Goal: Task Accomplishment & Management: Manage account settings

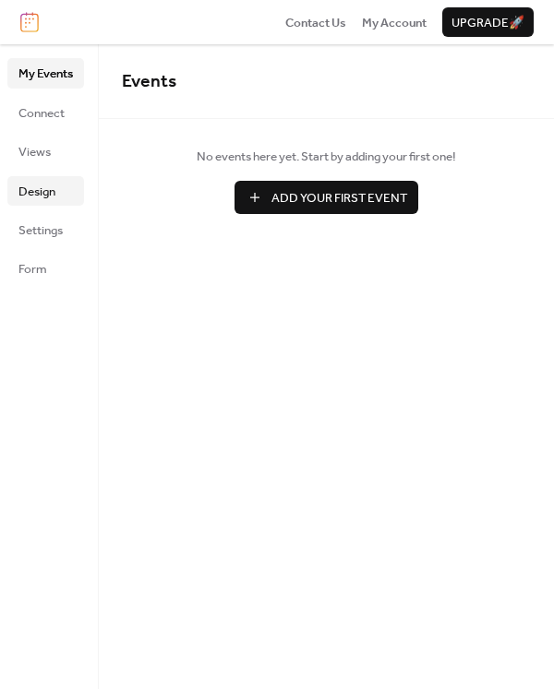
click at [44, 193] on span "Design" at bounding box center [36, 192] width 37 height 18
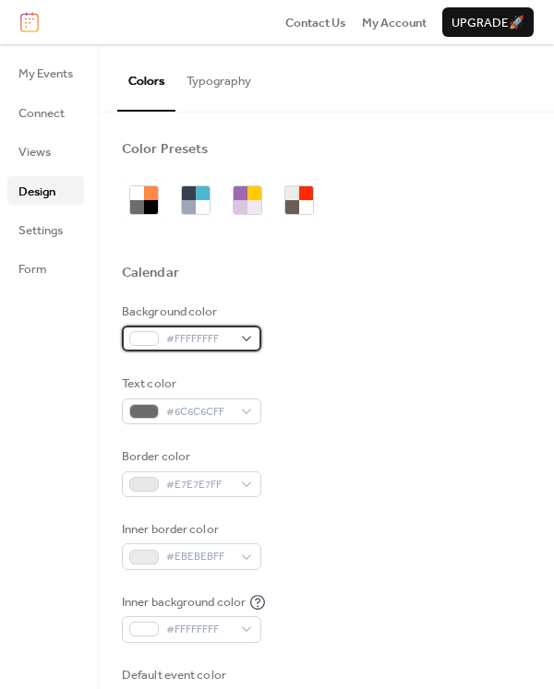
click at [257, 335] on div "#FFFFFFFF" at bounding box center [191, 339] width 139 height 26
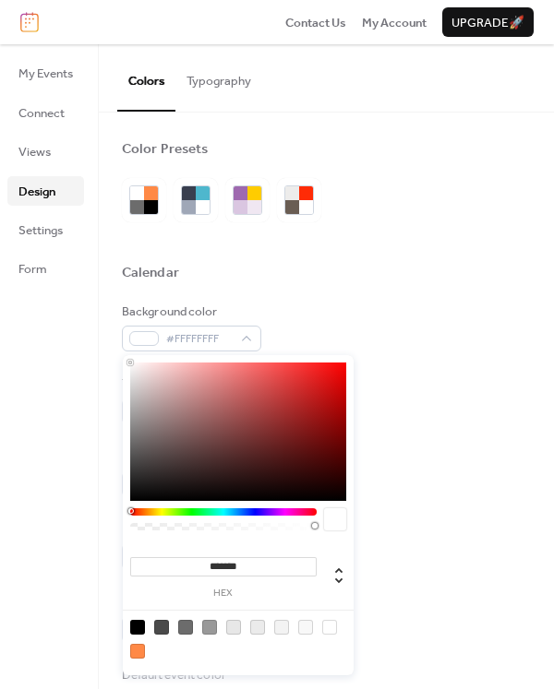
drag, startPoint x: 208, startPoint y: 561, endPoint x: 307, endPoint y: 561, distance: 99.7
click at [307, 561] on input "*******" at bounding box center [223, 566] width 186 height 19
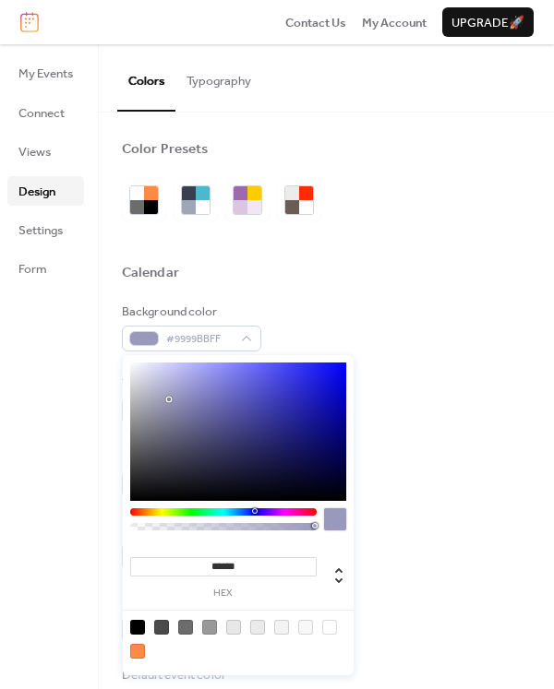
type input "*******"
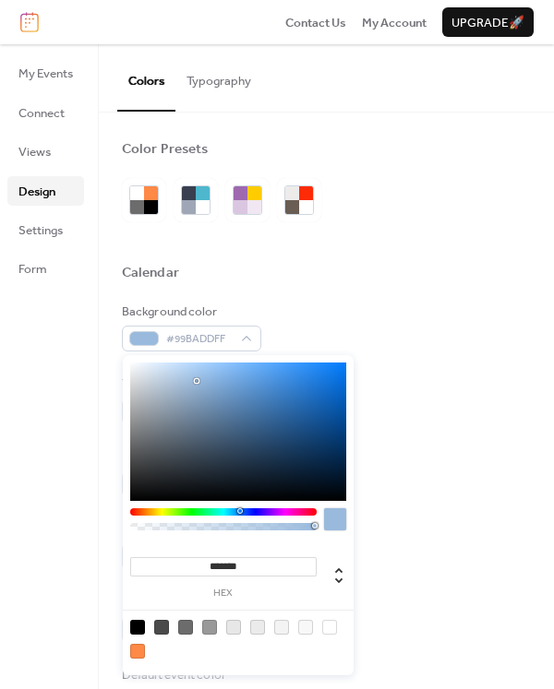
click at [432, 560] on div "Inner border color #EBEBEBFF" at bounding box center [326, 545] width 409 height 50
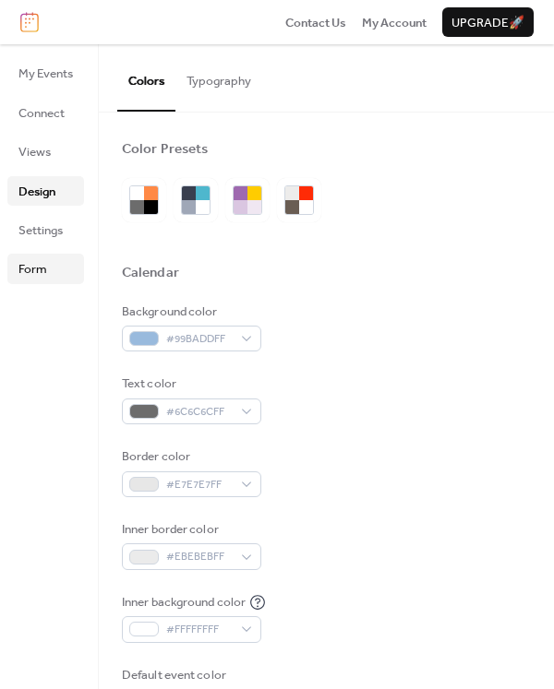
click at [37, 270] on span "Form" at bounding box center [32, 269] width 29 height 18
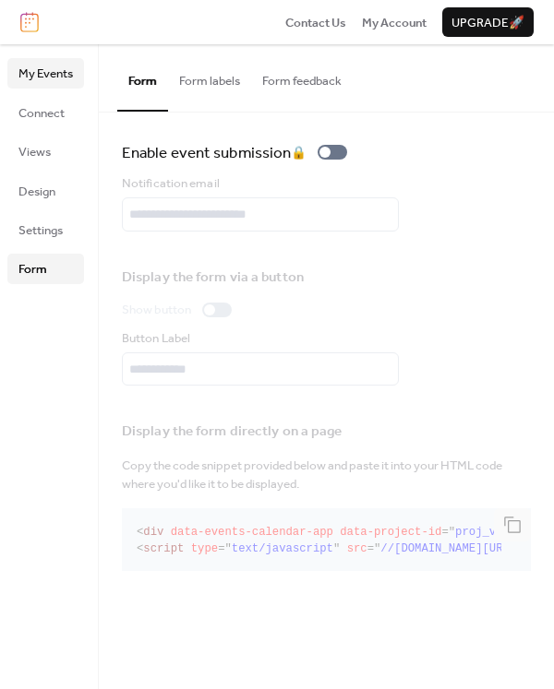
click at [60, 75] on span "My Events" at bounding box center [45, 74] width 54 height 18
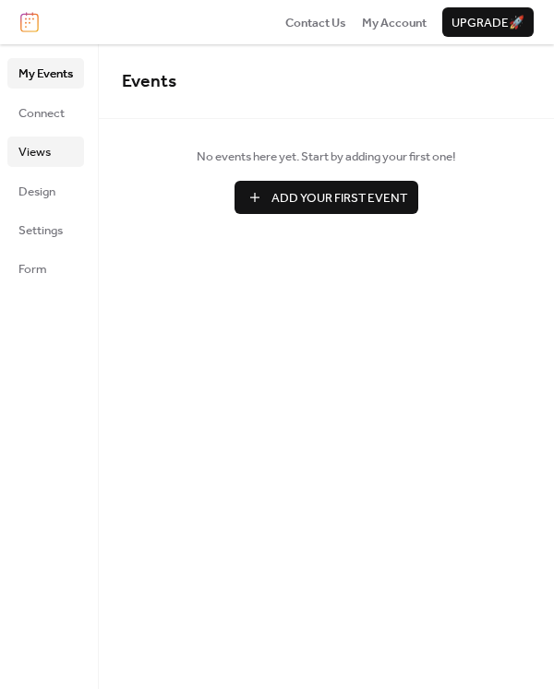
click at [45, 143] on span "Views" at bounding box center [34, 152] width 32 height 18
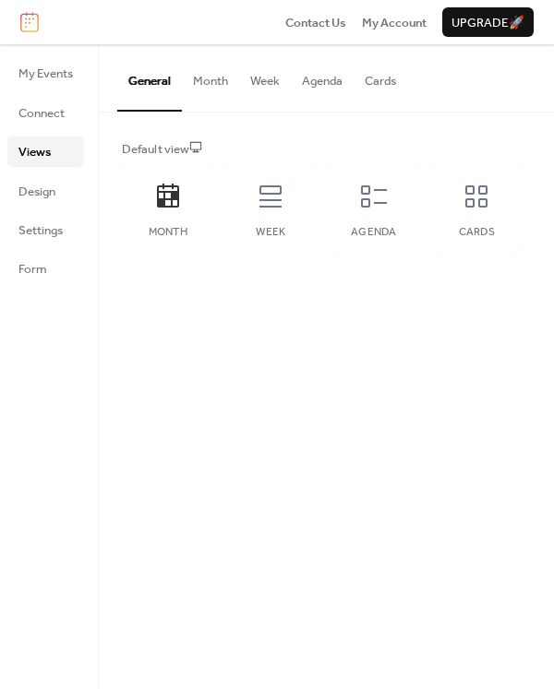
click at [337, 85] on button "Agenda" at bounding box center [322, 76] width 63 height 65
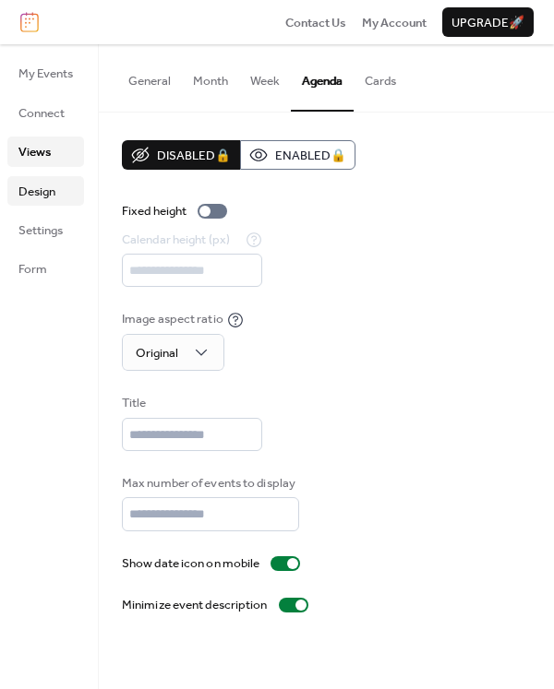
click at [51, 190] on span "Design" at bounding box center [36, 192] width 37 height 18
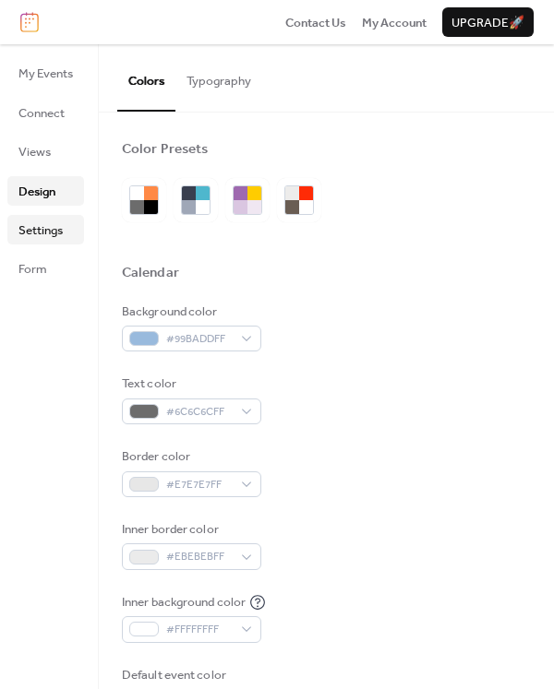
click at [38, 234] on span "Settings" at bounding box center [40, 230] width 44 height 18
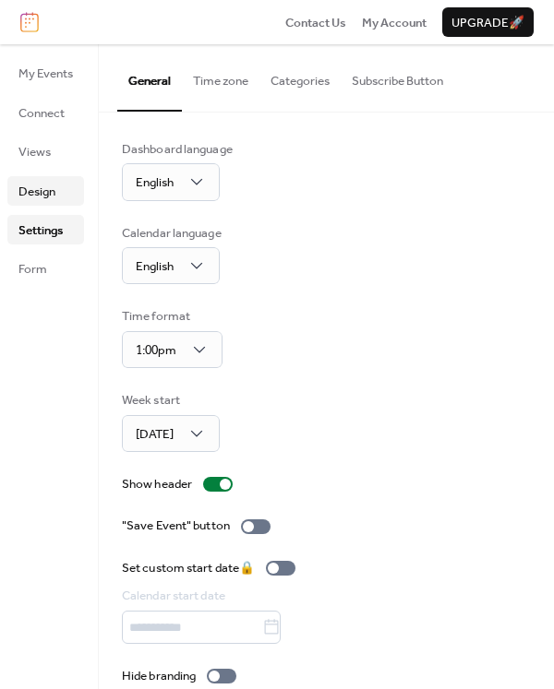
click at [42, 184] on span "Design" at bounding box center [36, 192] width 37 height 18
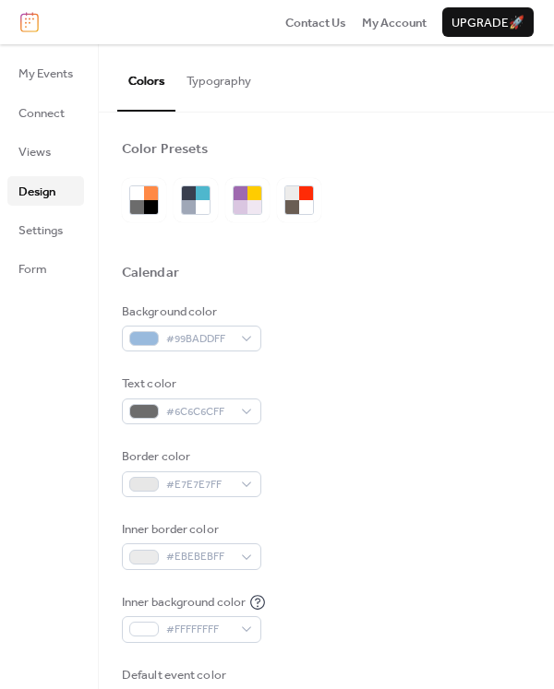
click at [226, 78] on button "Typography" at bounding box center [218, 76] width 87 height 65
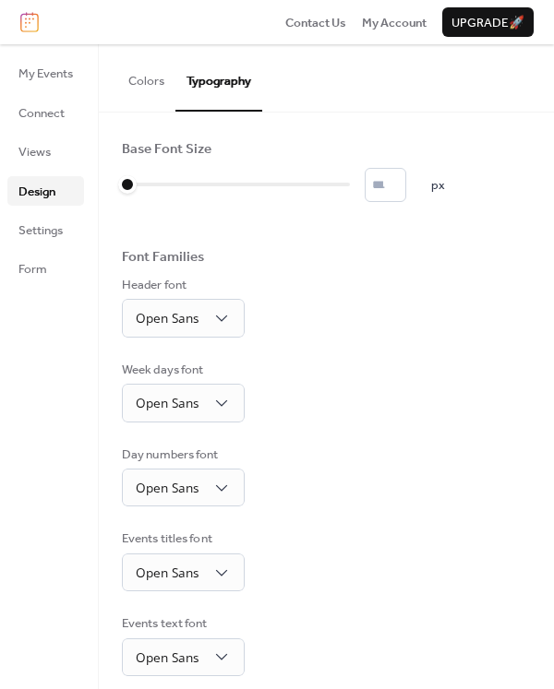
click at [153, 87] on button "Colors" at bounding box center [146, 76] width 58 height 65
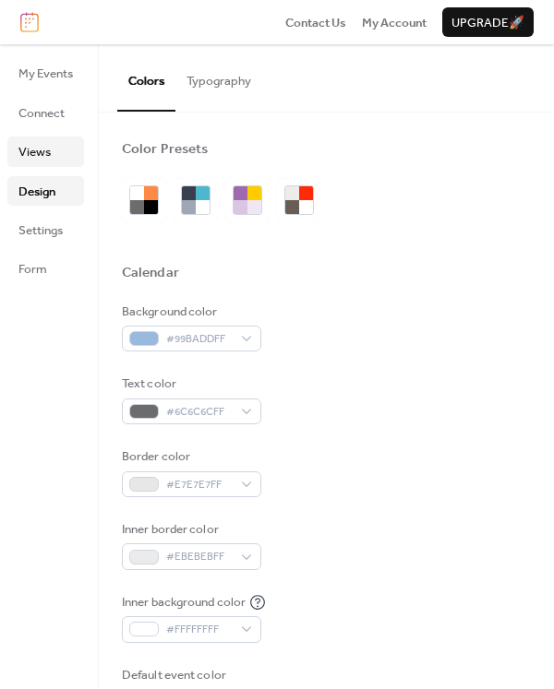
click at [34, 147] on span "Views" at bounding box center [34, 152] width 32 height 18
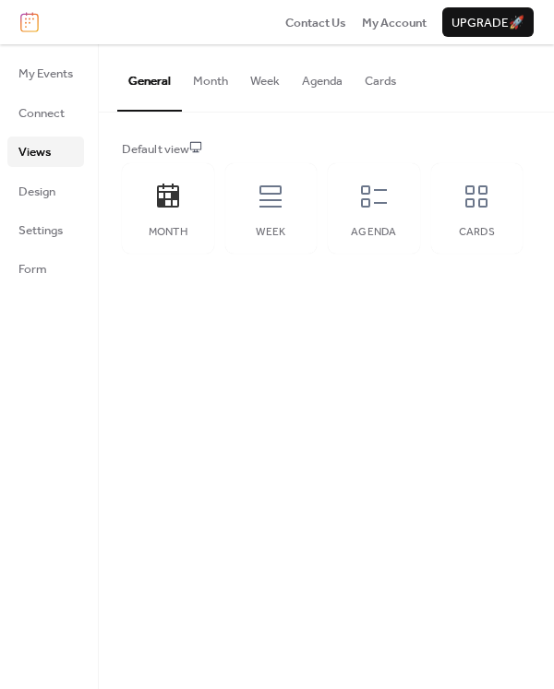
click at [316, 85] on button "Agenda" at bounding box center [322, 76] width 63 height 65
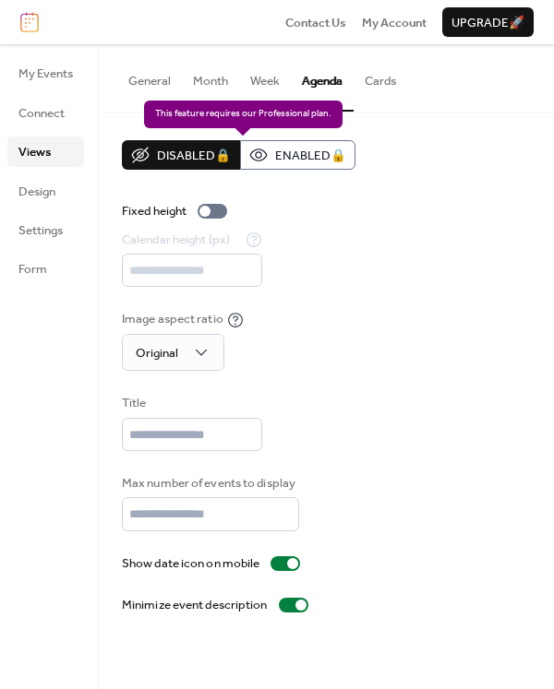
click at [314, 154] on div "Disabled 🔒 Enabled 🔒" at bounding box center [238, 155] width 233 height 30
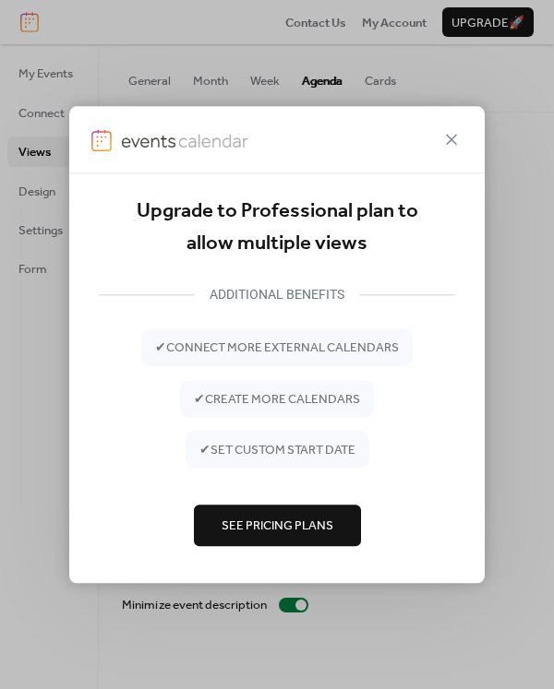
click at [294, 512] on button "See Pricing Plans" at bounding box center [277, 526] width 167 height 41
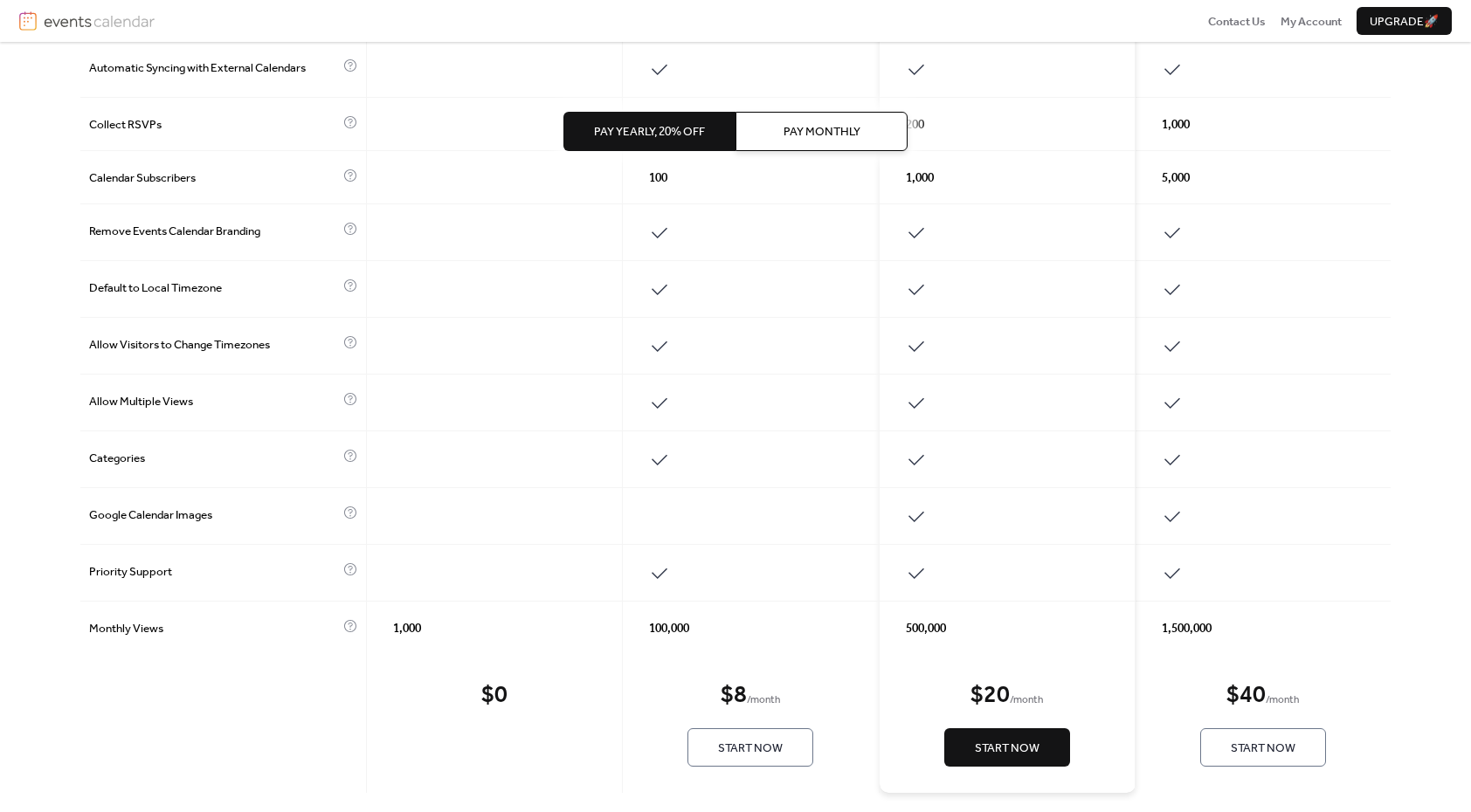
scroll to position [611, 0]
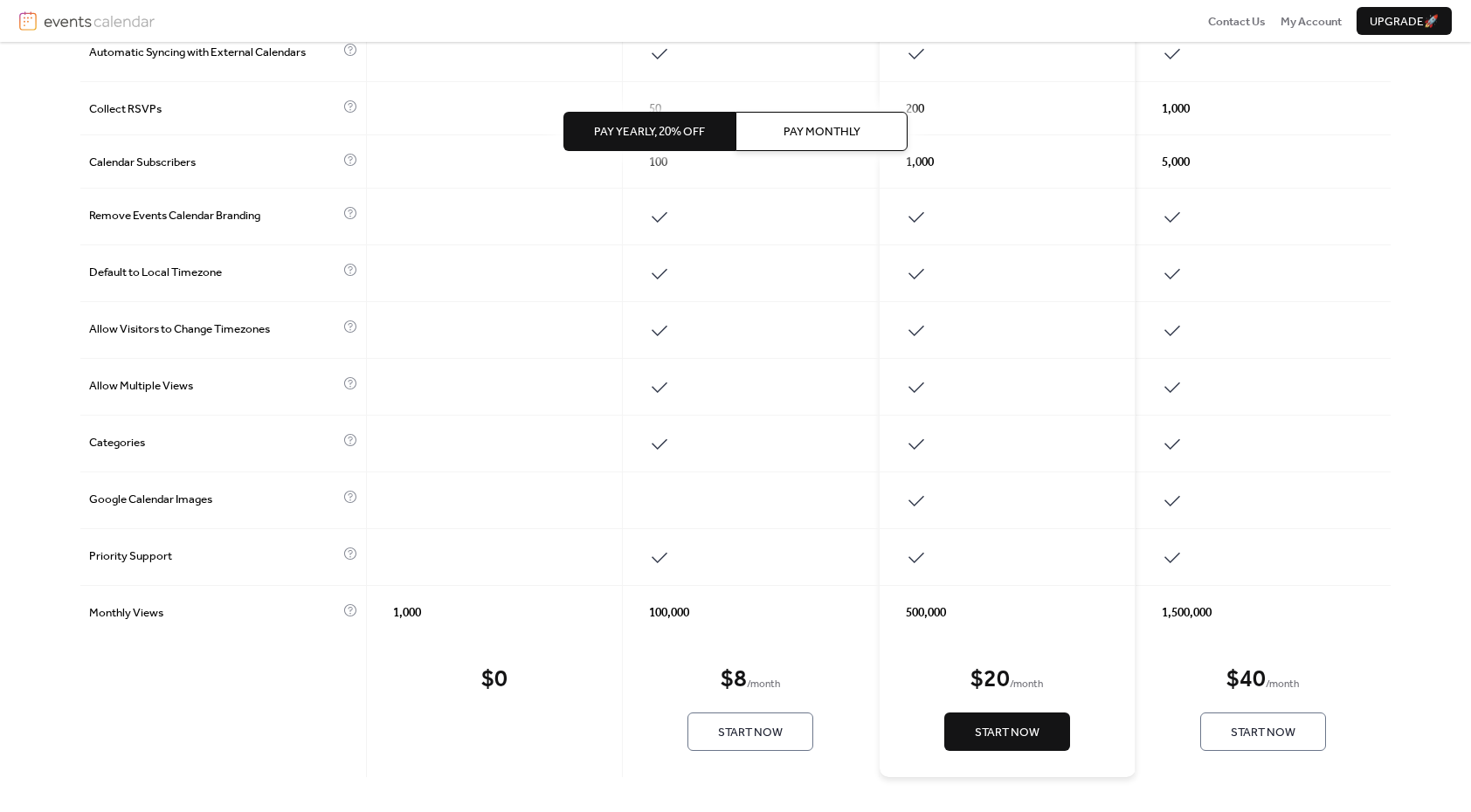
click at [735, 737] on span "Start Now" at bounding box center [750, 733] width 64 height 17
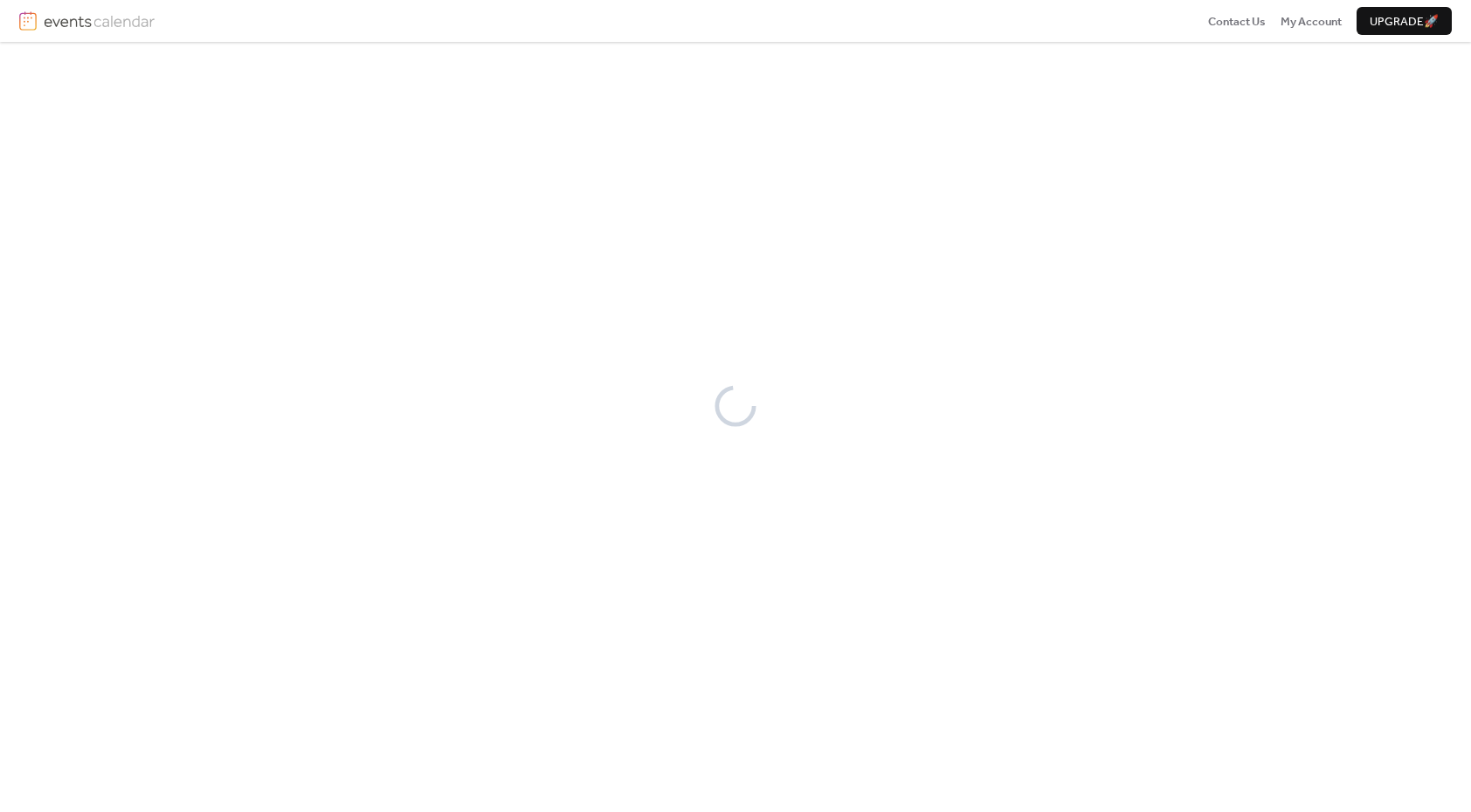
click at [735, 736] on div at bounding box center [736, 427] width 1471 height 770
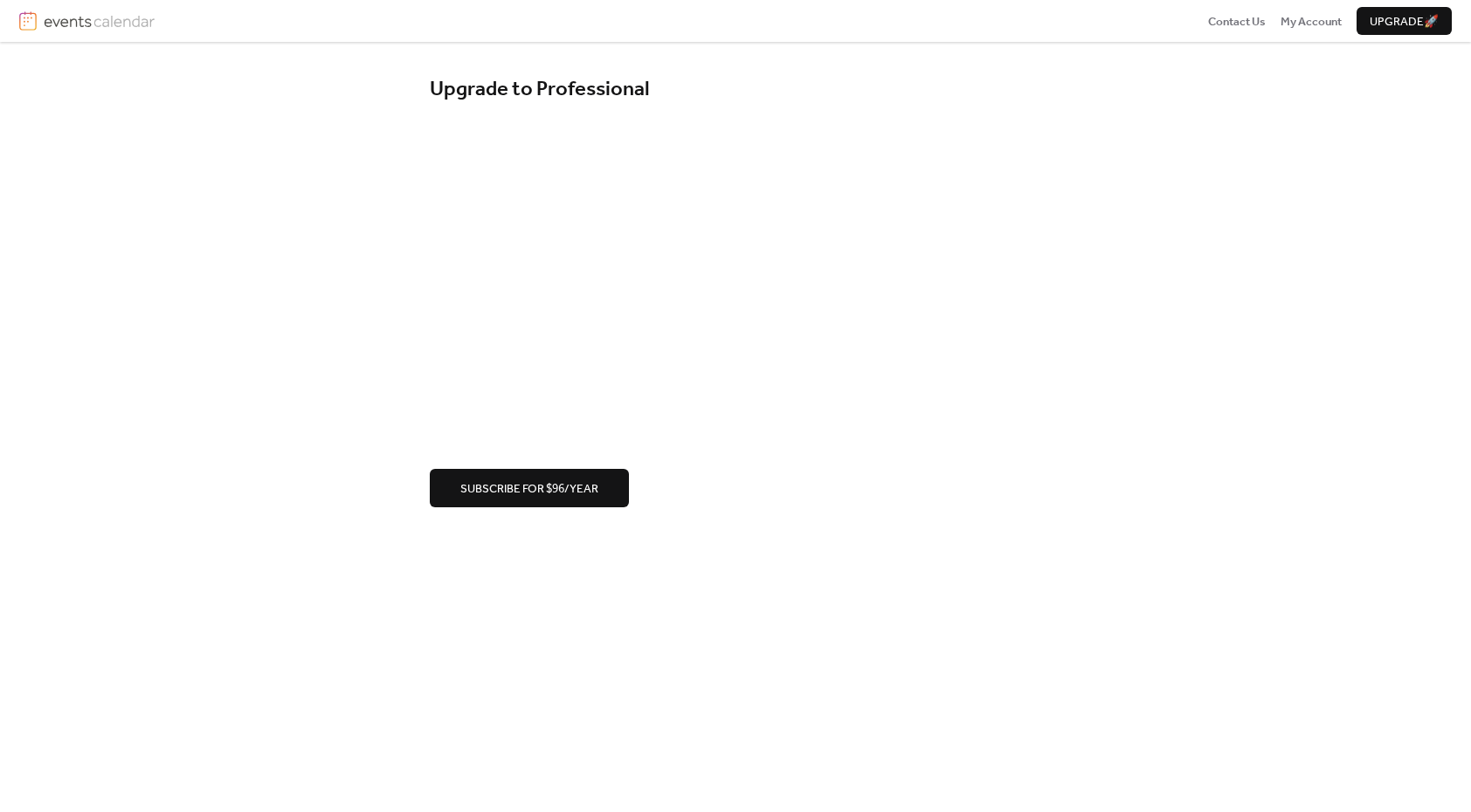
click at [526, 498] on span "Subscribe for $96/year" at bounding box center [529, 488] width 138 height 17
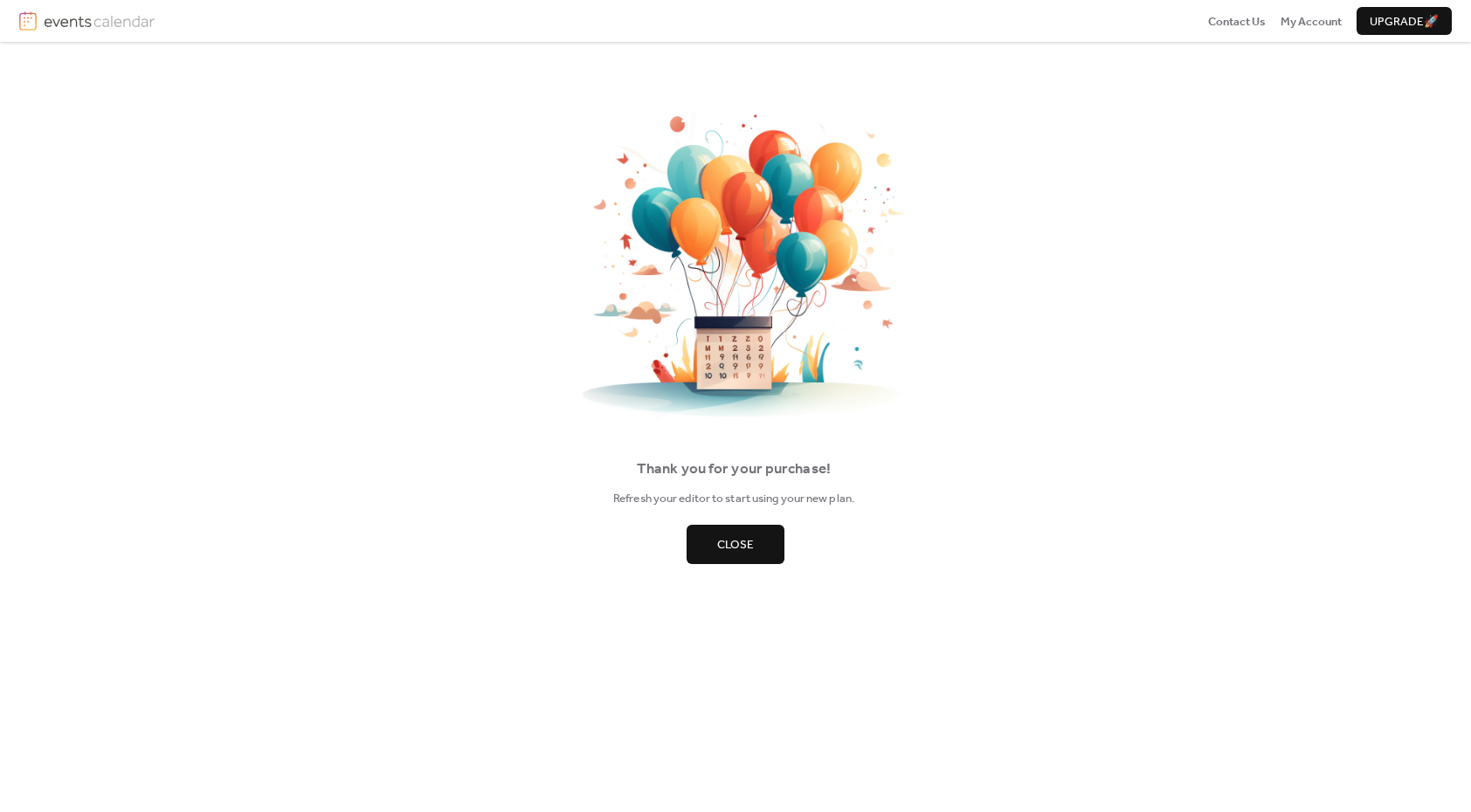
click at [729, 545] on span "Close" at bounding box center [736, 545] width 37 height 17
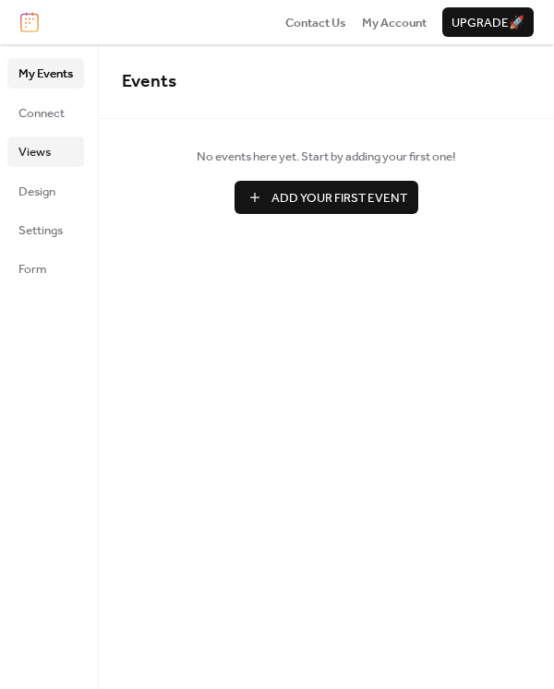
click at [36, 159] on span "Views" at bounding box center [34, 152] width 32 height 18
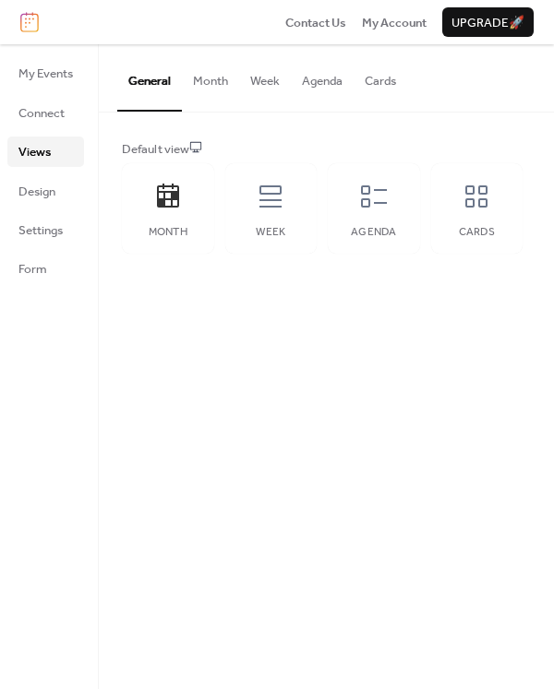
click at [322, 94] on button "Agenda" at bounding box center [322, 76] width 63 height 65
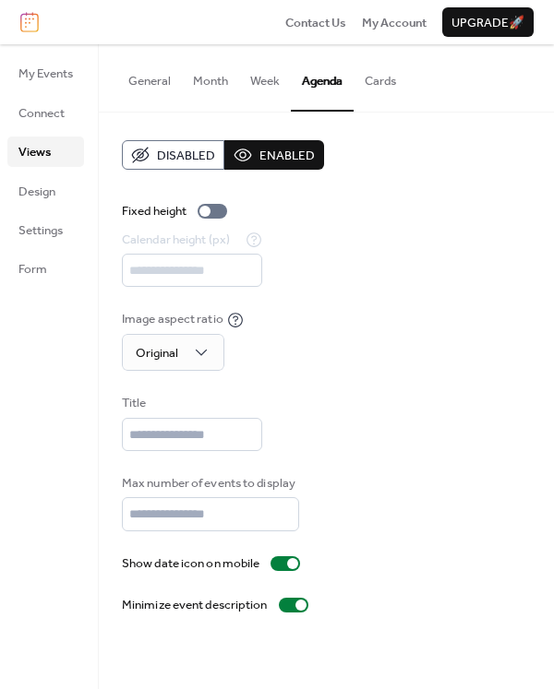
click at [276, 156] on span "Enabled" at bounding box center [286, 156] width 55 height 18
click at [219, 212] on div at bounding box center [212, 211] width 30 height 15
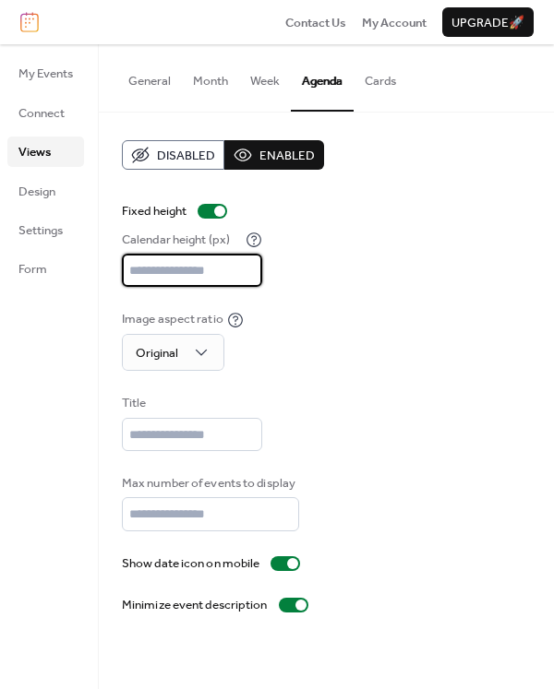
drag, startPoint x: 167, startPoint y: 274, endPoint x: 88, endPoint y: 274, distance: 79.4
click at [89, 274] on div "My Events Connect Views Design Settings Form Views General Month Week Agenda Ca…" at bounding box center [277, 366] width 554 height 645
type input "***"
click at [411, 382] on div "Disabled Enabled Fixed height Calendar height (px) *** Image aspect ratio Origi…" at bounding box center [326, 377] width 409 height 475
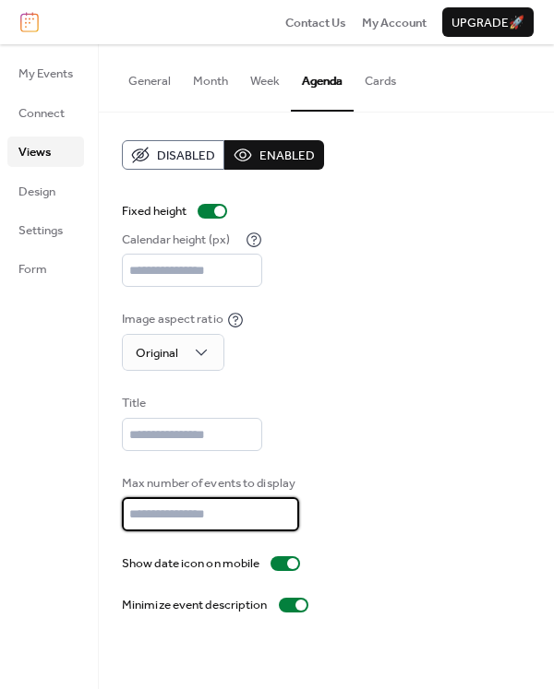
drag, startPoint x: 167, startPoint y: 519, endPoint x: 86, endPoint y: 519, distance: 81.2
click at [87, 519] on div "My Events Connect Views Design Settings Form Views General Month Week Agenda Ca…" at bounding box center [277, 366] width 554 height 645
type input "***"
click at [52, 208] on ul "My Events Connect Views Design Settings Form" at bounding box center [45, 170] width 77 height 225
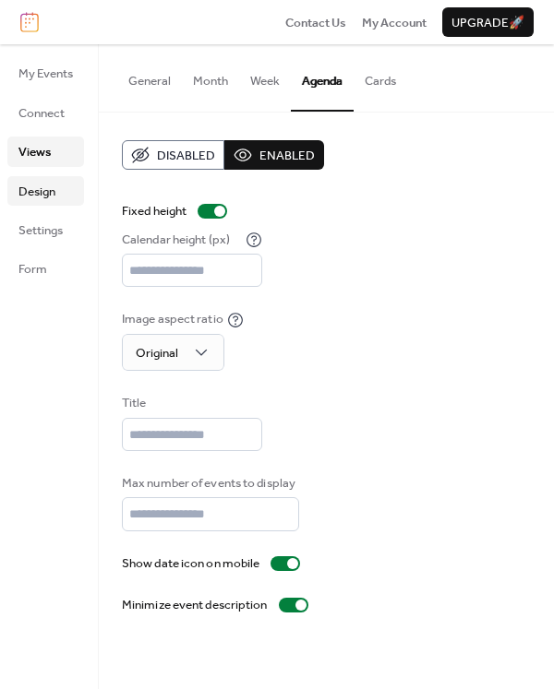
click at [42, 196] on span "Design" at bounding box center [36, 192] width 37 height 18
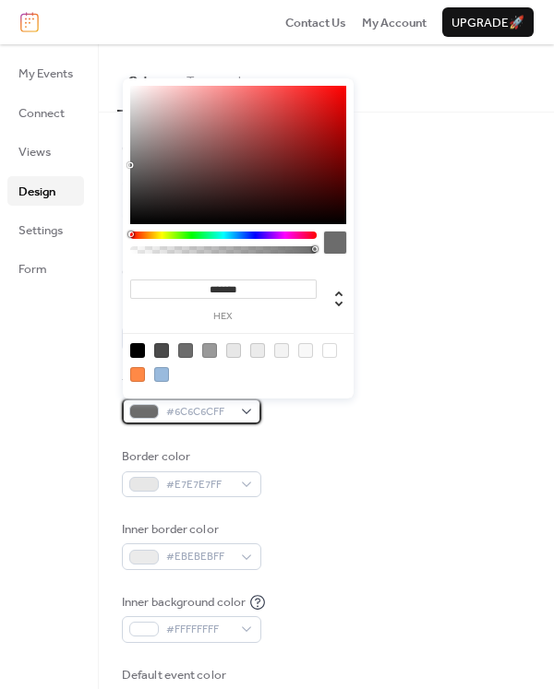
click at [231, 412] on span "#6C6C6CFF" at bounding box center [199, 412] width 66 height 18
click at [133, 352] on div at bounding box center [137, 350] width 15 height 15
type input "*******"
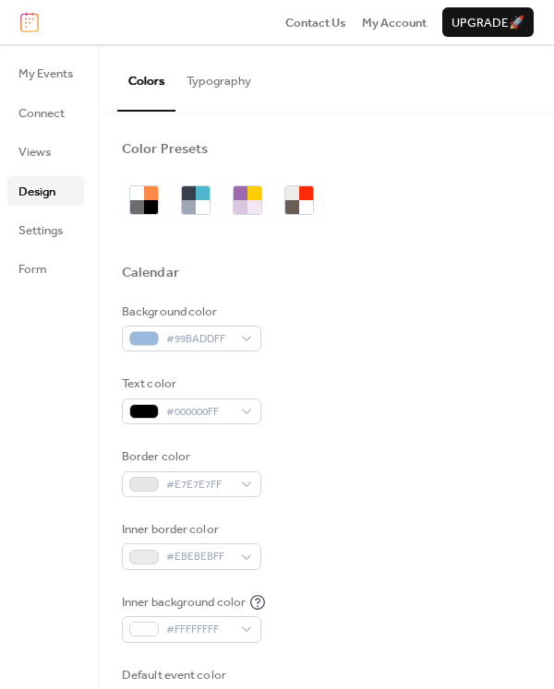
click at [412, 518] on div "Background color #99BADDFF Text color #000000FF Border color #E7E7E7FF Inner bo…" at bounding box center [326, 509] width 409 height 413
click at [54, 191] on span "Design" at bounding box center [36, 192] width 37 height 18
click at [28, 155] on span "Views" at bounding box center [34, 152] width 32 height 18
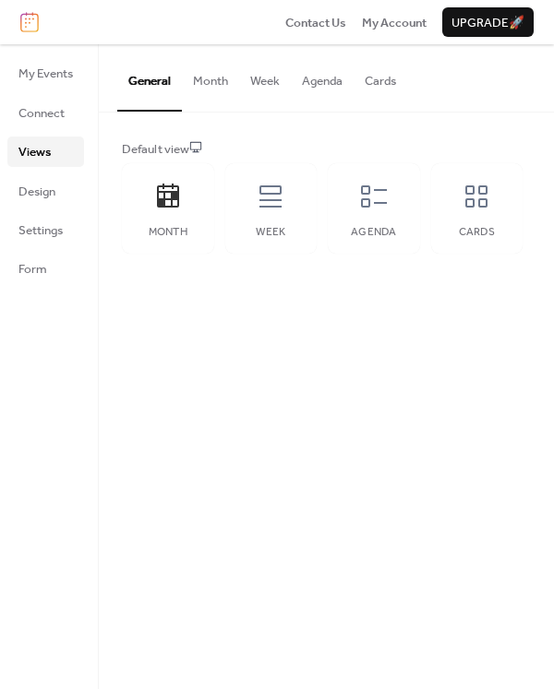
click at [330, 87] on button "Agenda" at bounding box center [322, 76] width 63 height 65
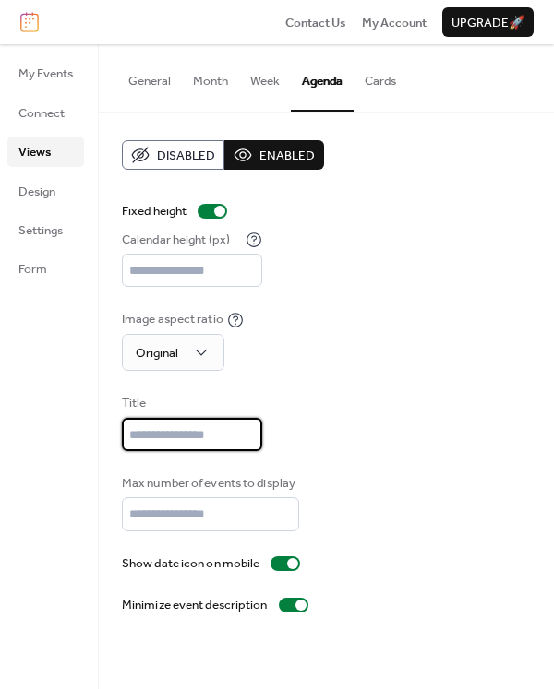
click at [187, 441] on input "text" at bounding box center [192, 434] width 140 height 33
type input "**********"
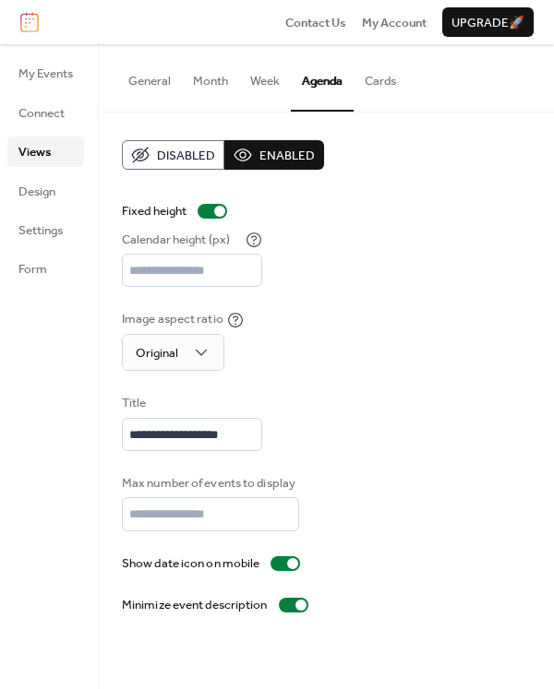
click at [359, 480] on div "Max number of events to display ***" at bounding box center [326, 502] width 409 height 57
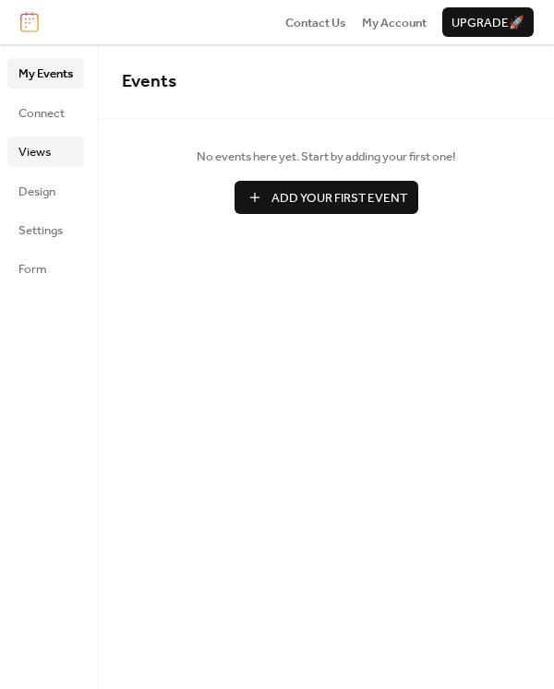
click at [41, 155] on span "Views" at bounding box center [34, 152] width 32 height 18
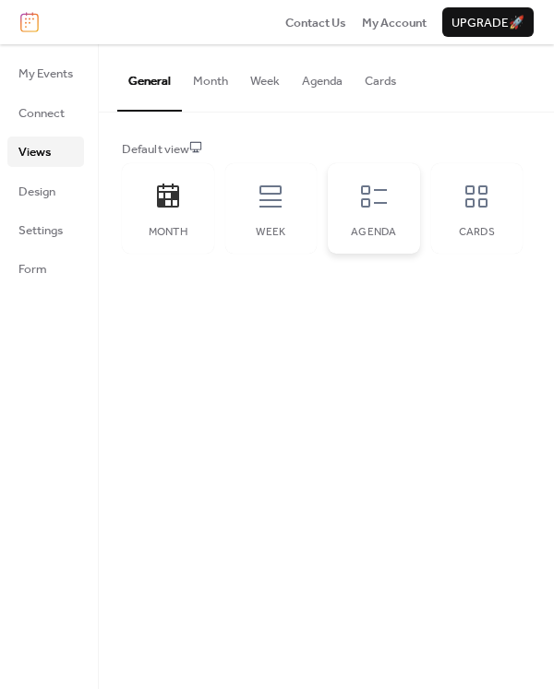
click at [381, 204] on icon at bounding box center [374, 197] width 30 height 30
click at [33, 185] on span "Design" at bounding box center [36, 192] width 37 height 18
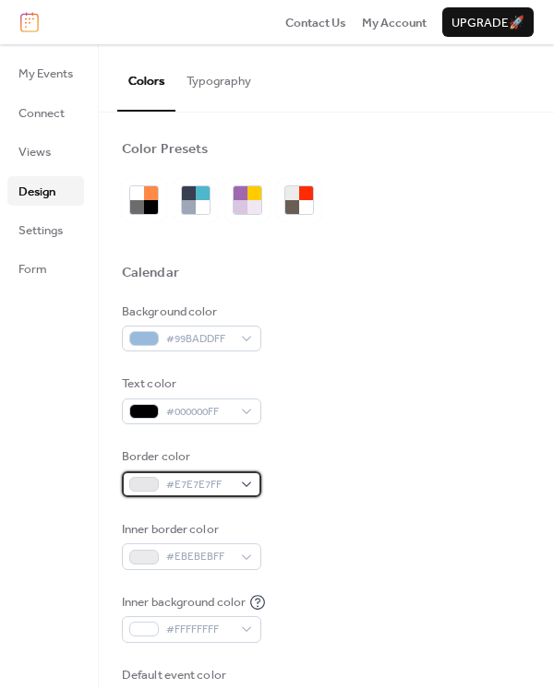
click at [234, 485] on div "#E7E7E7FF" at bounding box center [191, 484] width 139 height 26
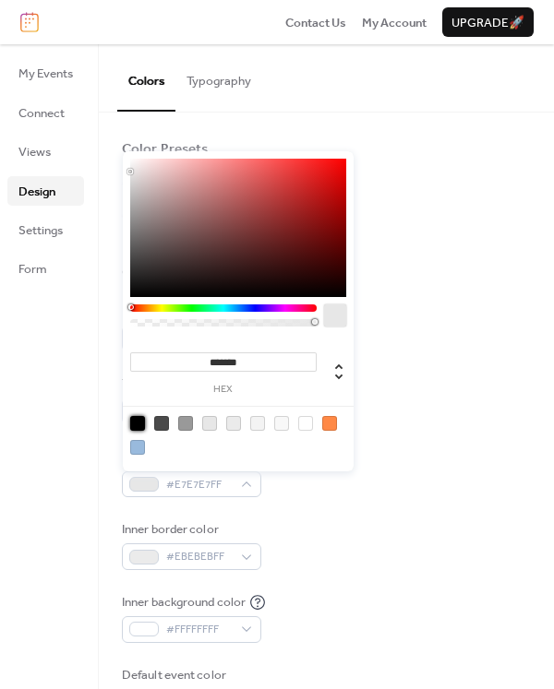
click at [141, 422] on div at bounding box center [137, 423] width 15 height 15
type input "*******"
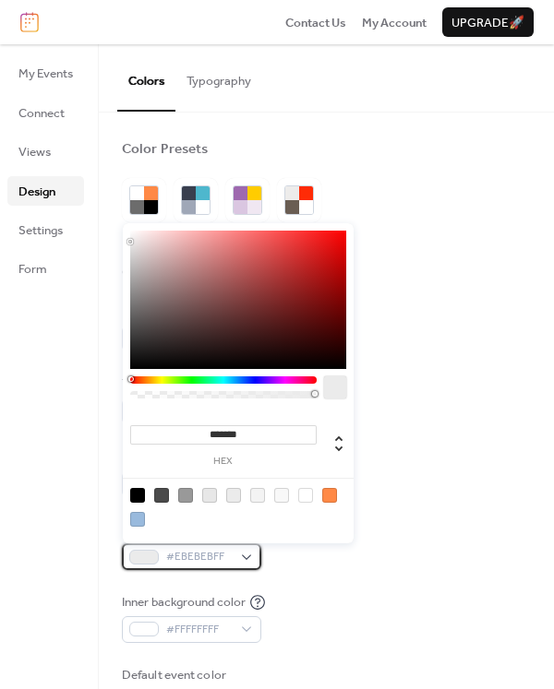
click at [241, 550] on div "#EBEBEBFF" at bounding box center [191, 556] width 139 height 26
click at [250, 556] on div "#EBEBEBFF" at bounding box center [191, 556] width 139 height 26
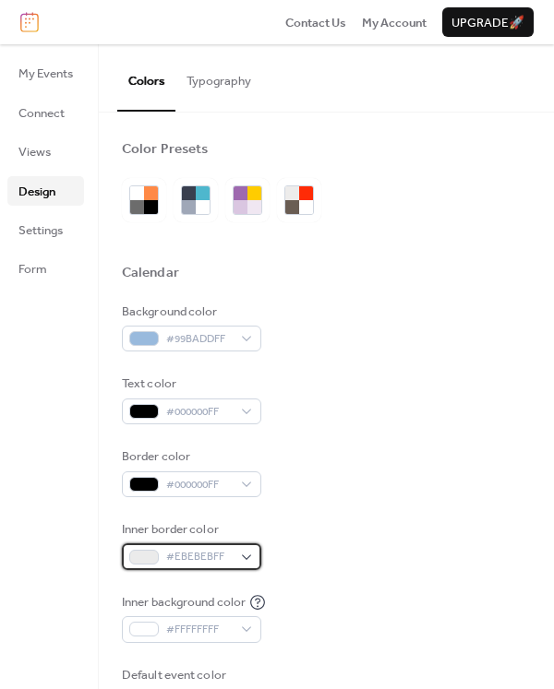
click at [250, 556] on div "#EBEBEBFF" at bounding box center [191, 556] width 139 height 26
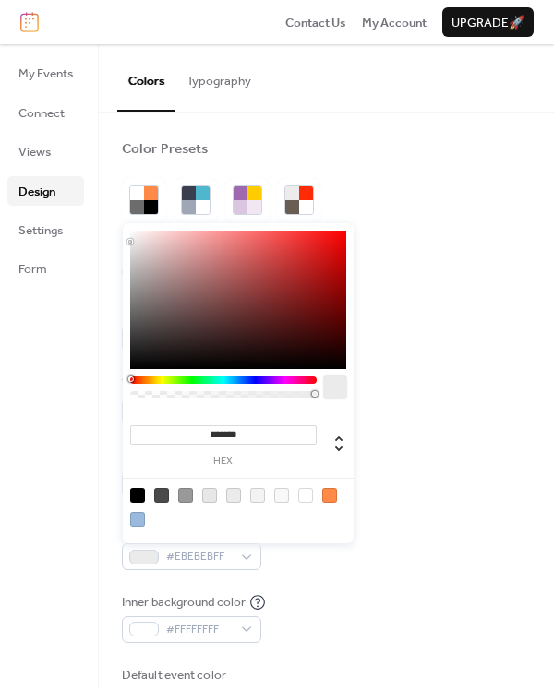
click at [138, 493] on div at bounding box center [137, 495] width 15 height 15
type input "*******"
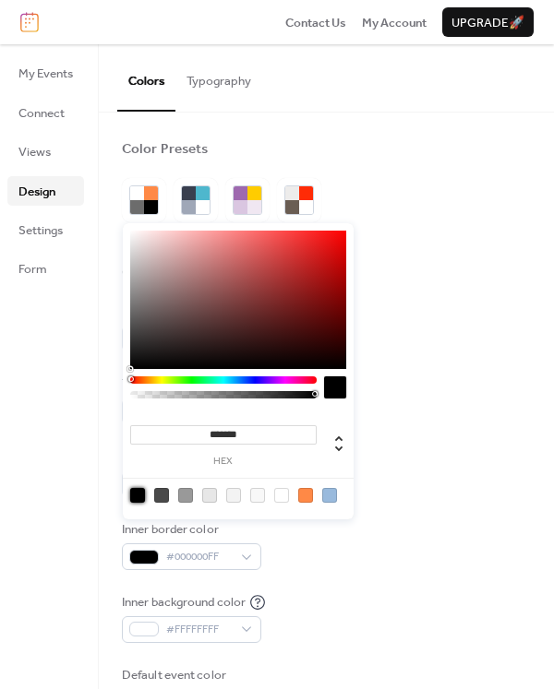
click at [300, 578] on div "Background color #99BADDFF Text color #000000FF Border color #000000FF Inner bo…" at bounding box center [326, 509] width 409 height 413
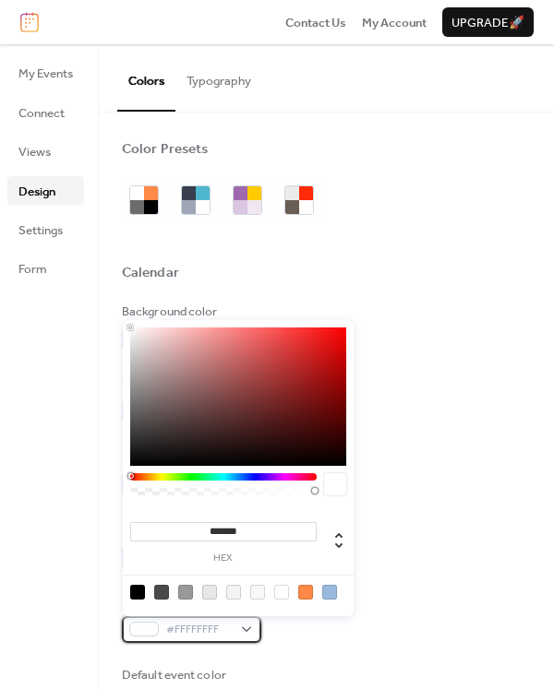
click at [248, 627] on div "#FFFFFFFF" at bounding box center [191, 629] width 139 height 26
click at [329, 592] on div at bounding box center [329, 592] width 15 height 15
type input "*******"
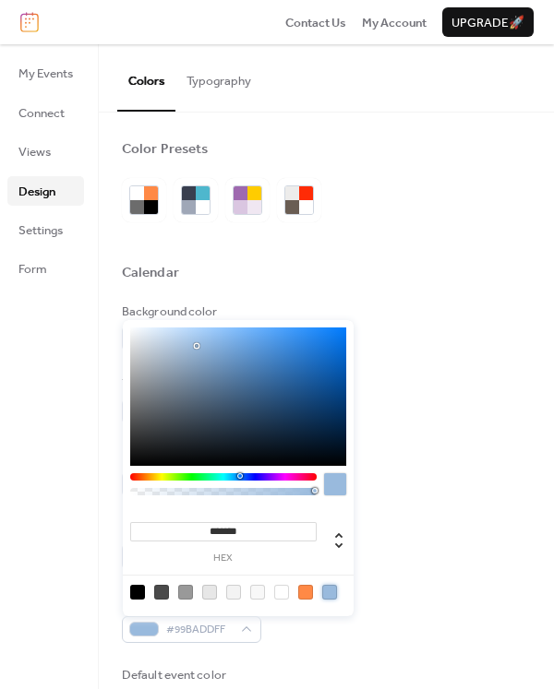
click at [376, 639] on div "Inner background color #99BADDFF" at bounding box center [326, 618] width 409 height 50
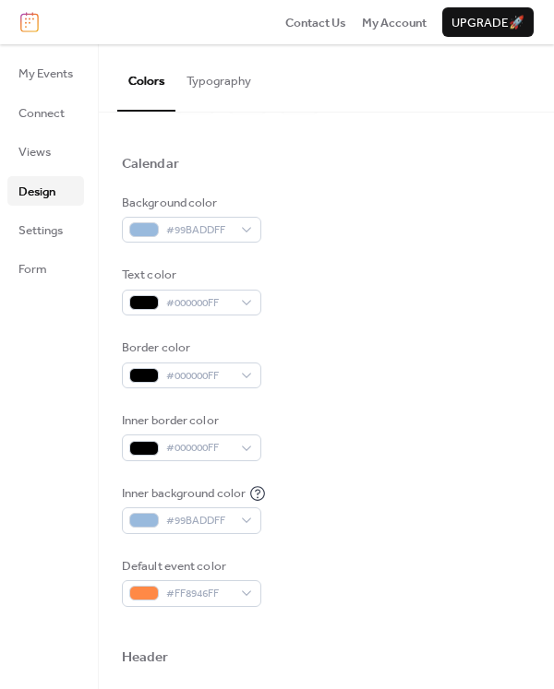
scroll to position [135, 0]
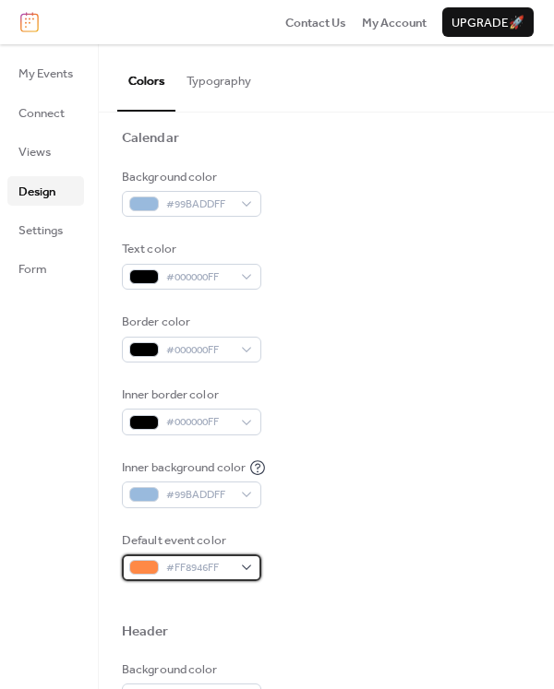
click at [245, 571] on div "#FF8946FF" at bounding box center [191, 568] width 139 height 26
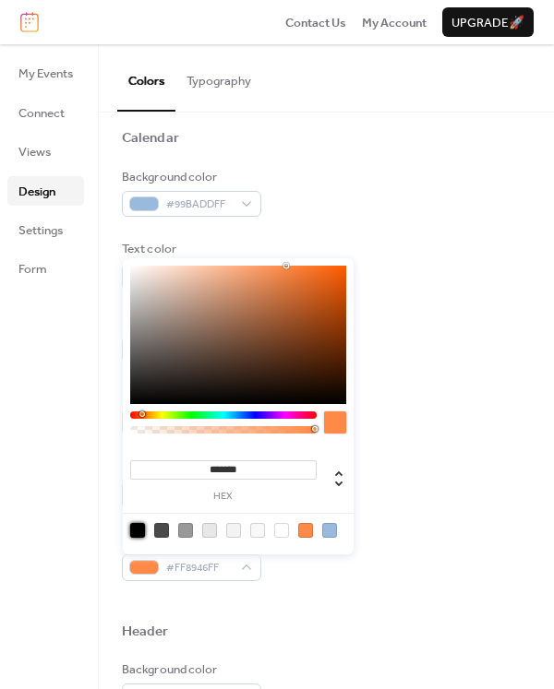
click at [137, 531] on div at bounding box center [137, 530] width 15 height 15
type input "*******"
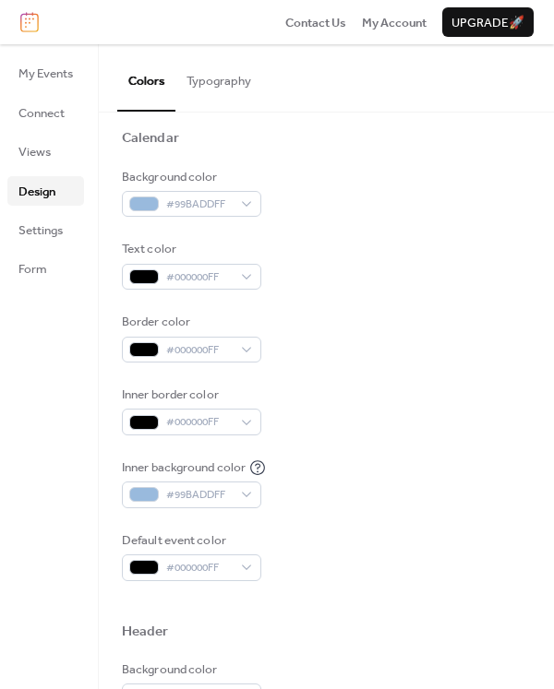
click at [452, 648] on div at bounding box center [326, 653] width 409 height 15
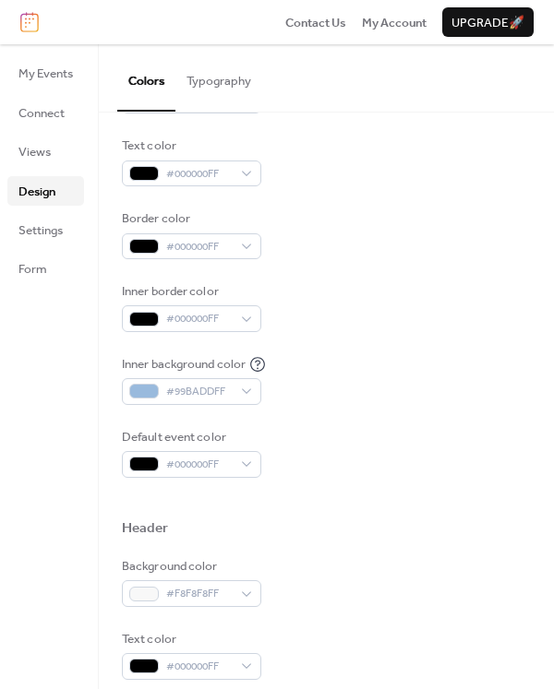
scroll to position [274, 0]
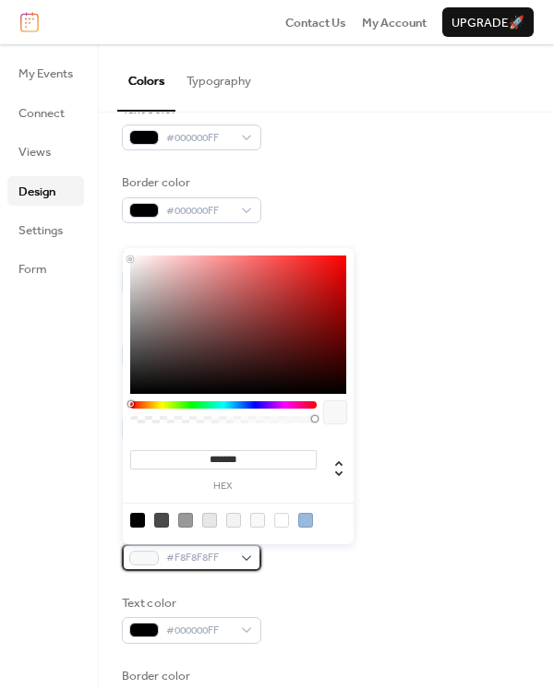
click at [255, 552] on div "#F8F8F8FF" at bounding box center [191, 557] width 139 height 26
click at [131, 521] on div at bounding box center [137, 520] width 15 height 15
type input "*******"
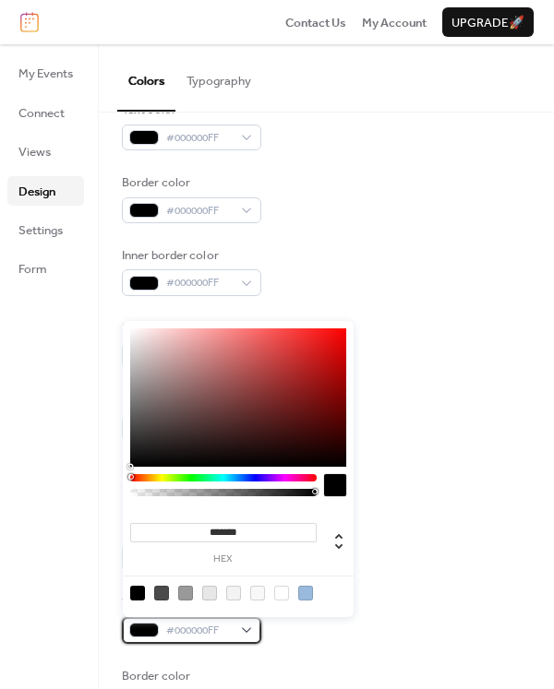
click at [249, 627] on div "#000000FF" at bounding box center [191, 630] width 139 height 26
click at [307, 591] on div at bounding box center [305, 593] width 15 height 15
type input "*******"
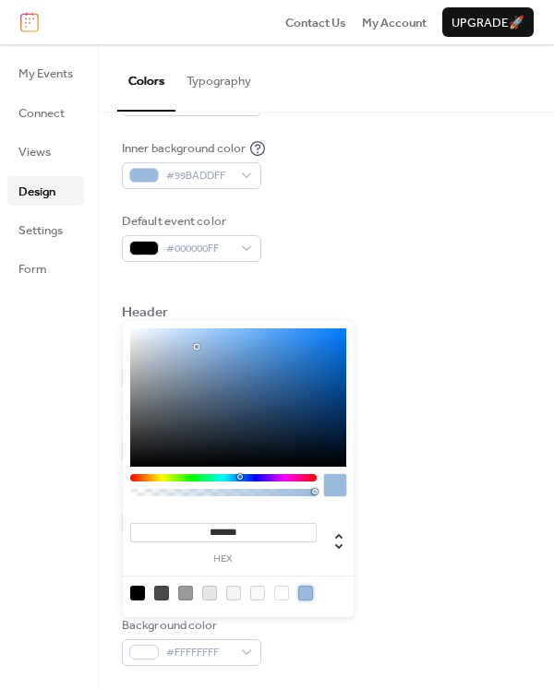
scroll to position [453, 0]
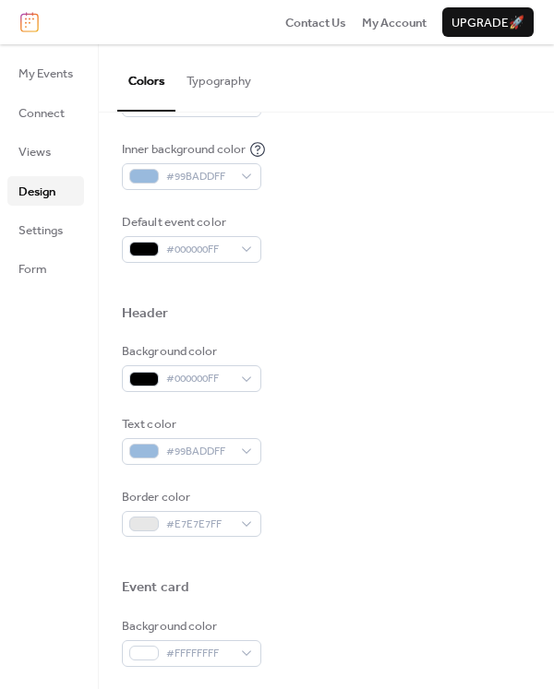
click at [497, 444] on div "Text color #99BADDFF" at bounding box center [326, 440] width 409 height 50
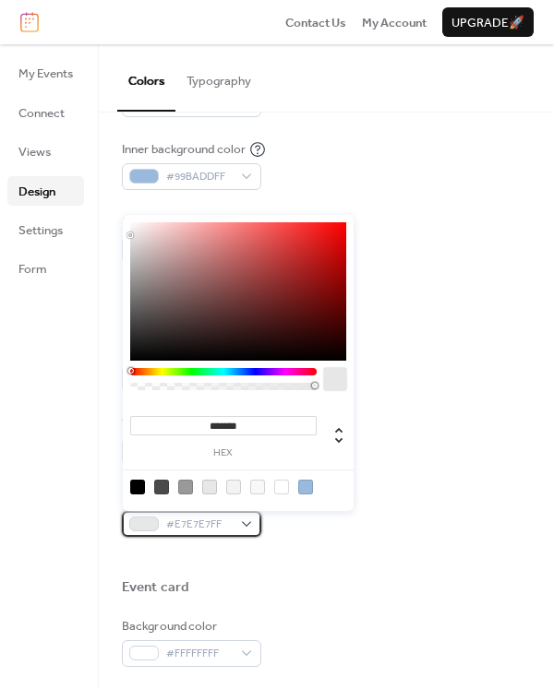
click at [254, 526] on div "#E7E7E7FF" at bounding box center [191, 524] width 139 height 26
click at [305, 489] on div at bounding box center [305, 487] width 15 height 15
type input "*******"
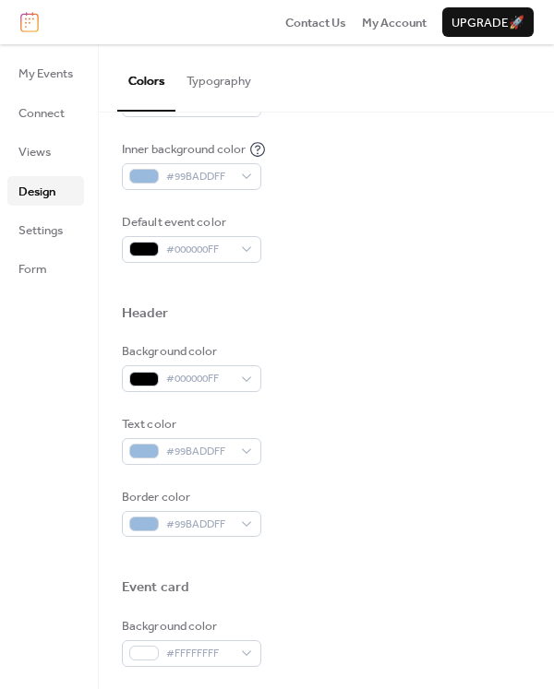
click at [421, 496] on div "Border color #99BADDFF" at bounding box center [326, 513] width 409 height 50
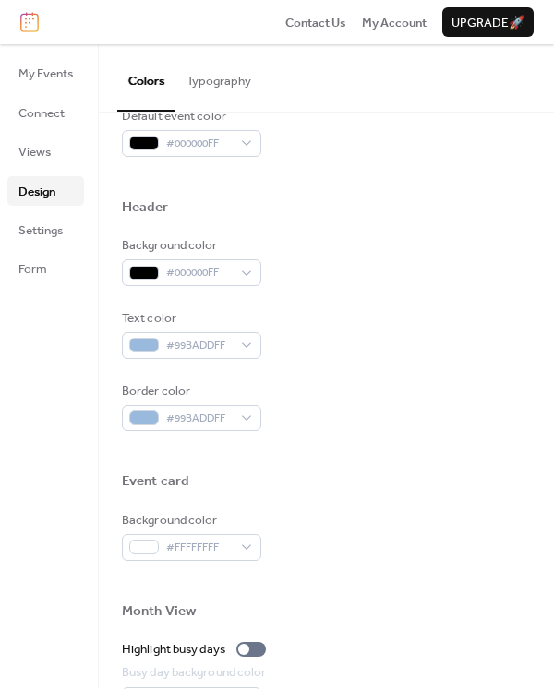
scroll to position [563, 0]
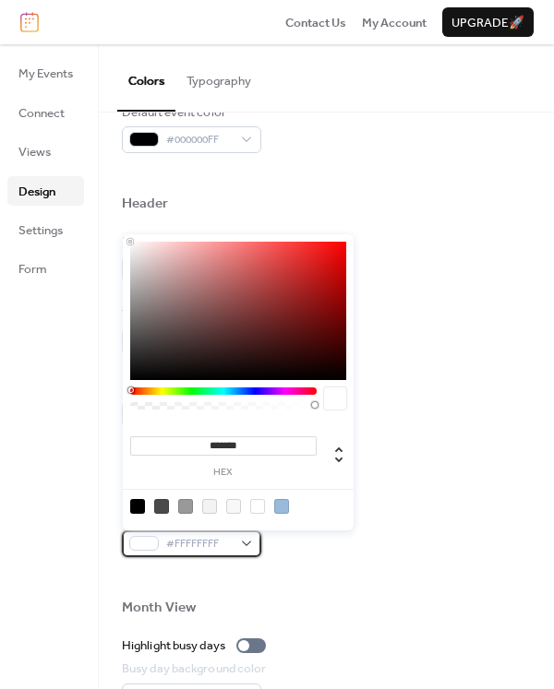
click at [246, 543] on div "#FFFFFFFF" at bounding box center [191, 544] width 139 height 26
click at [284, 507] on div at bounding box center [281, 506] width 15 height 15
type input "*******"
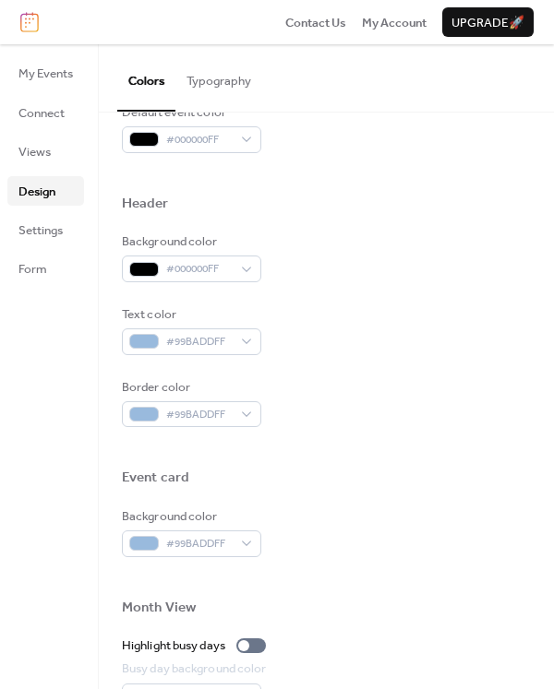
click at [419, 614] on div "Month View" at bounding box center [326, 610] width 409 height 23
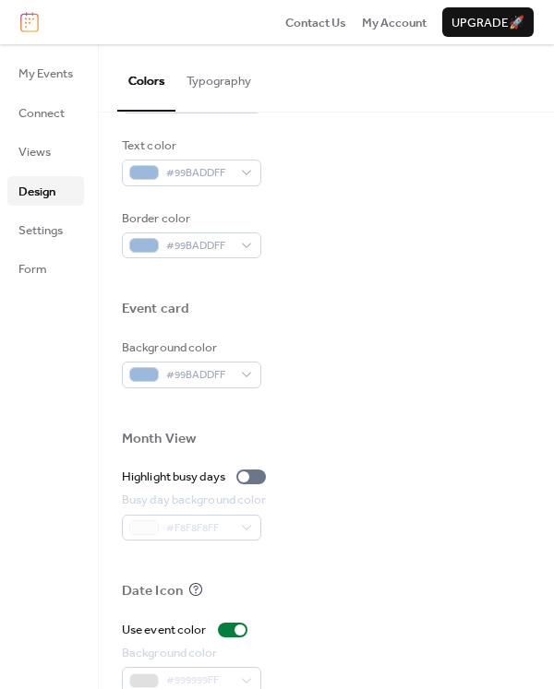
scroll to position [712, 0]
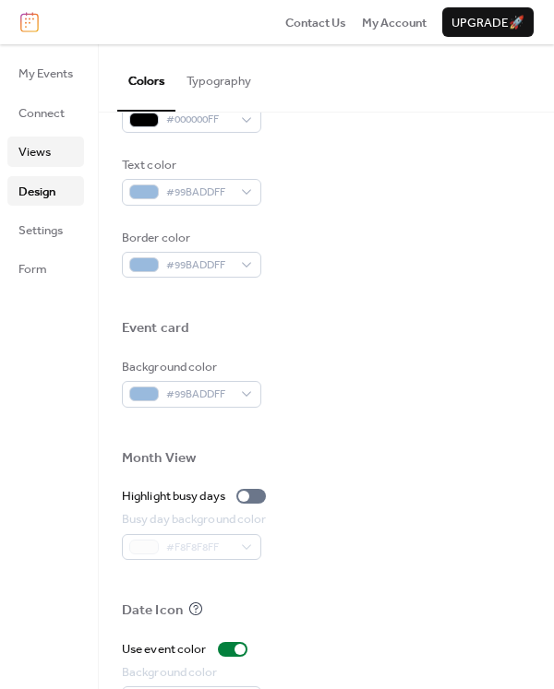
click at [40, 155] on span "Views" at bounding box center [34, 152] width 32 height 18
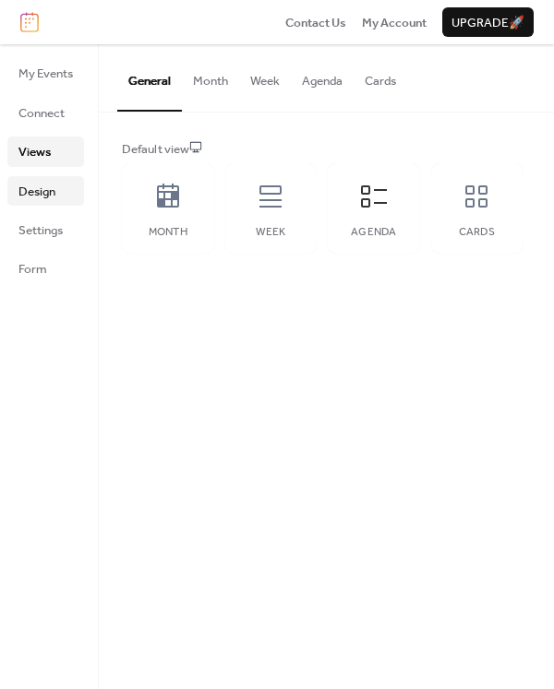
click at [21, 190] on span "Design" at bounding box center [36, 192] width 37 height 18
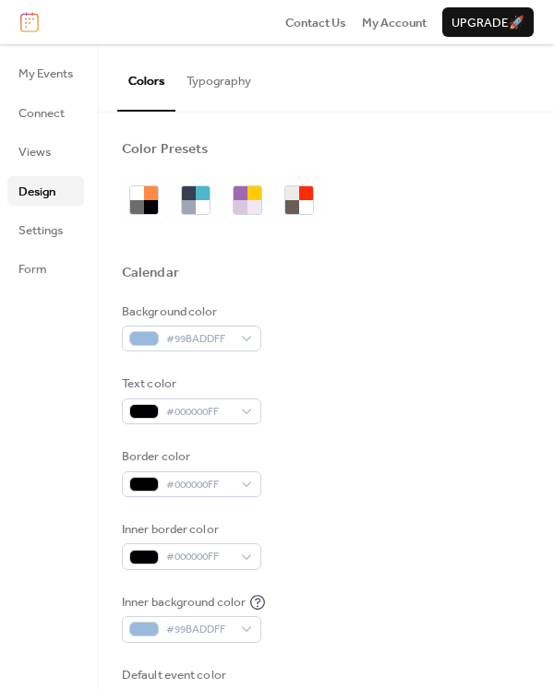
click at [213, 81] on button "Typography" at bounding box center [218, 76] width 87 height 65
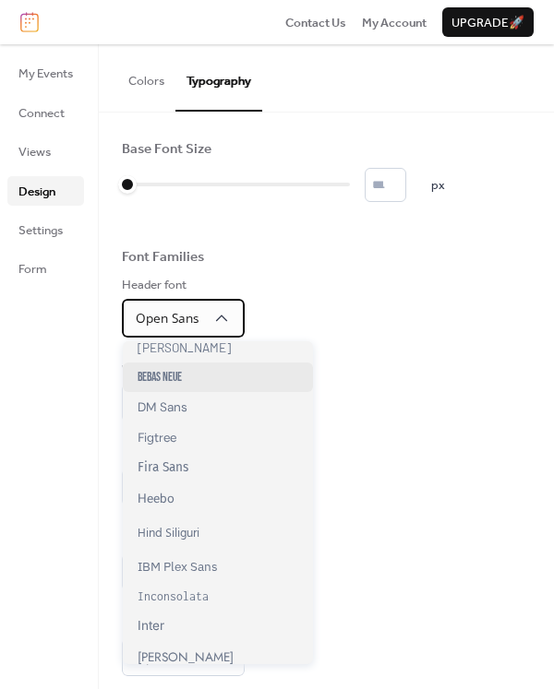
scroll to position [205, 0]
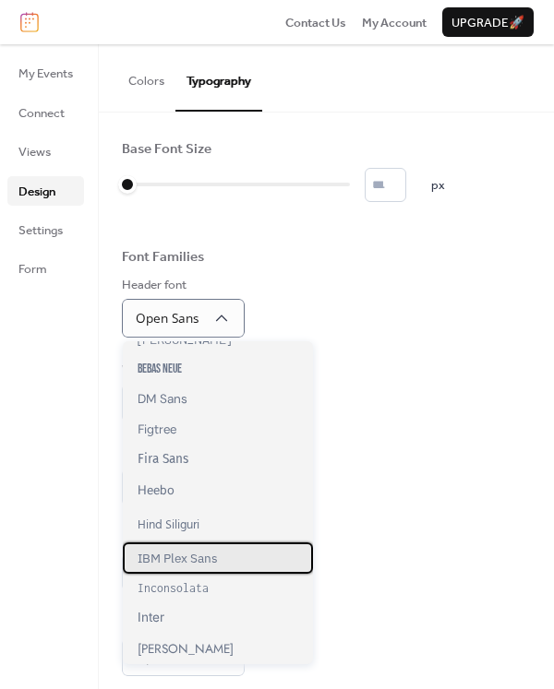
click at [197, 566] on span "IBM Plex Sans" at bounding box center [177, 558] width 80 height 17
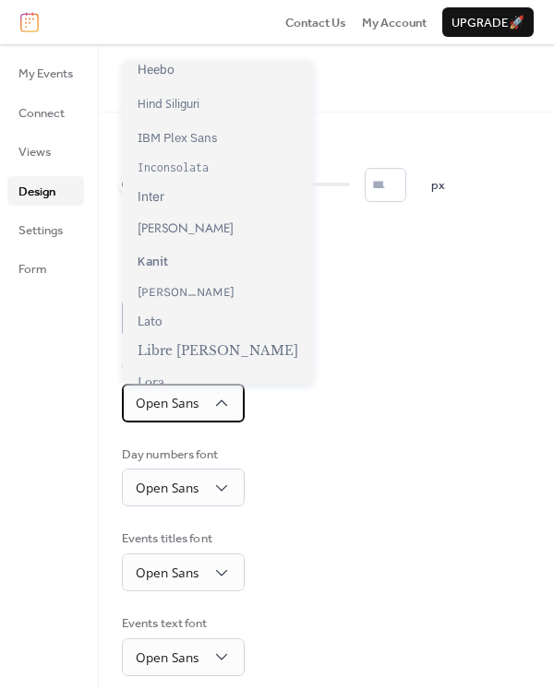
scroll to position [349, 0]
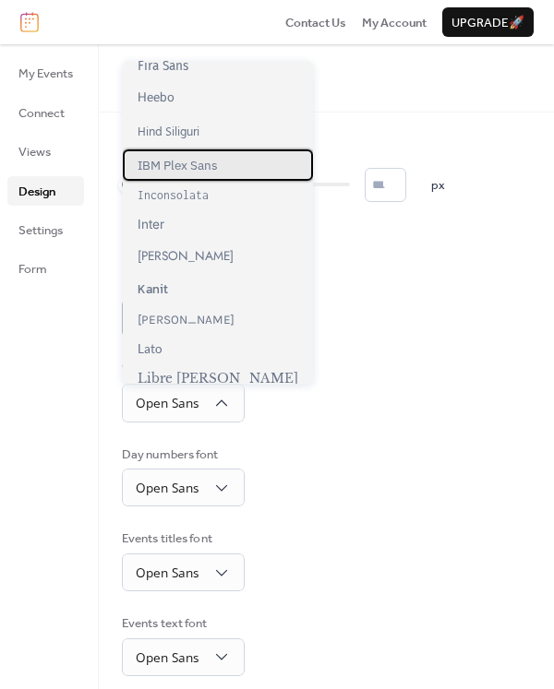
click at [195, 162] on span "IBM Plex Sans" at bounding box center [177, 165] width 80 height 17
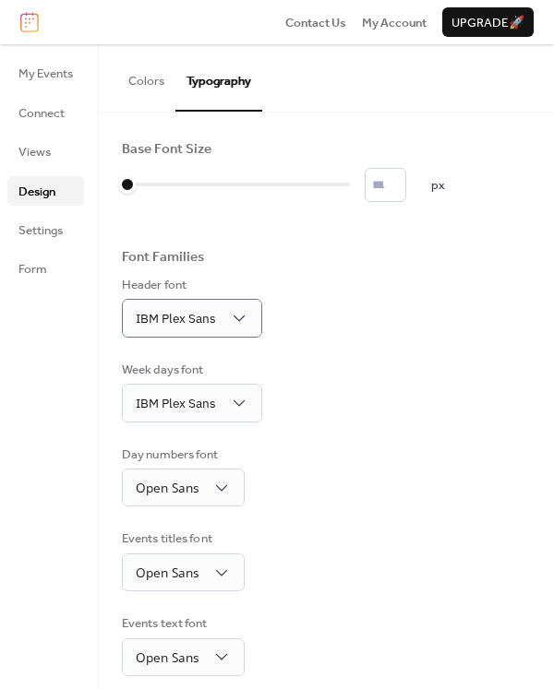
click at [351, 407] on div "Week days font IBM Plex Sans" at bounding box center [326, 392] width 409 height 62
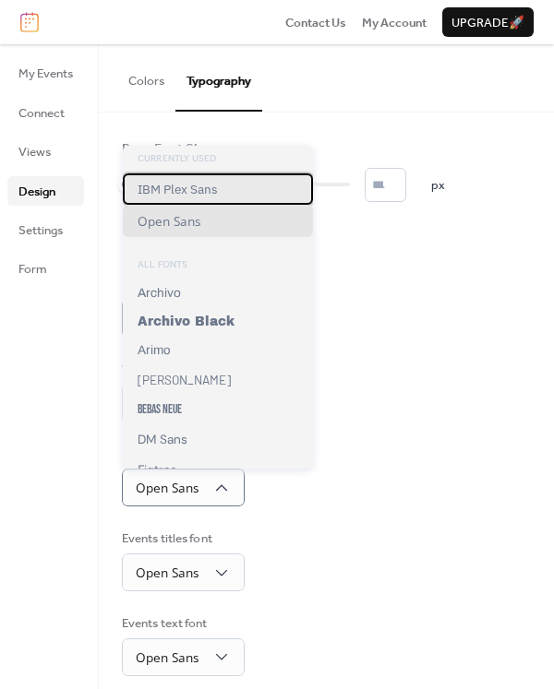
click at [202, 190] on span "IBM Plex Sans" at bounding box center [177, 189] width 80 height 17
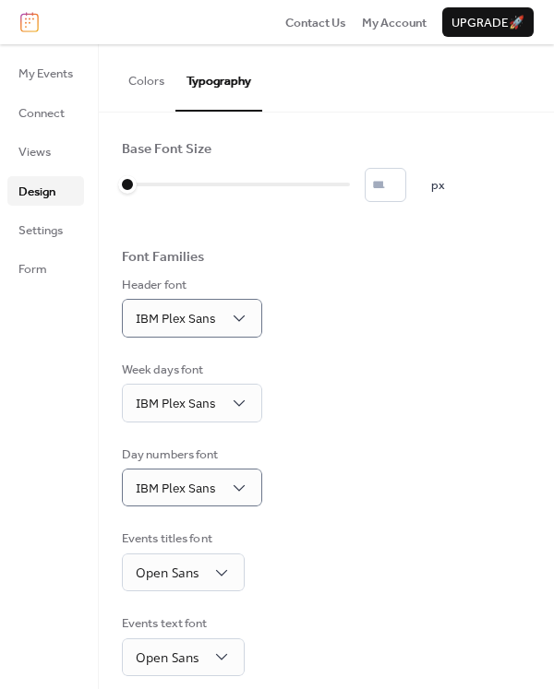
click at [339, 382] on div "Week days font IBM Plex Sans" at bounding box center [326, 392] width 409 height 62
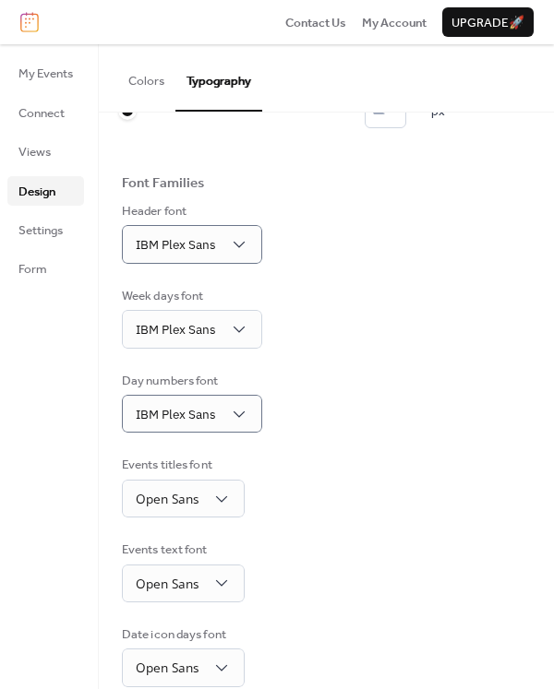
scroll to position [108, 0]
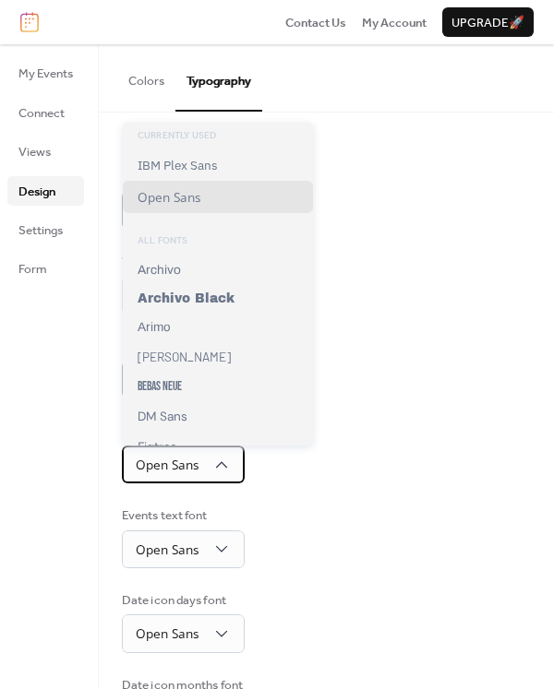
click at [232, 462] on div "Open Sans" at bounding box center [183, 465] width 123 height 38
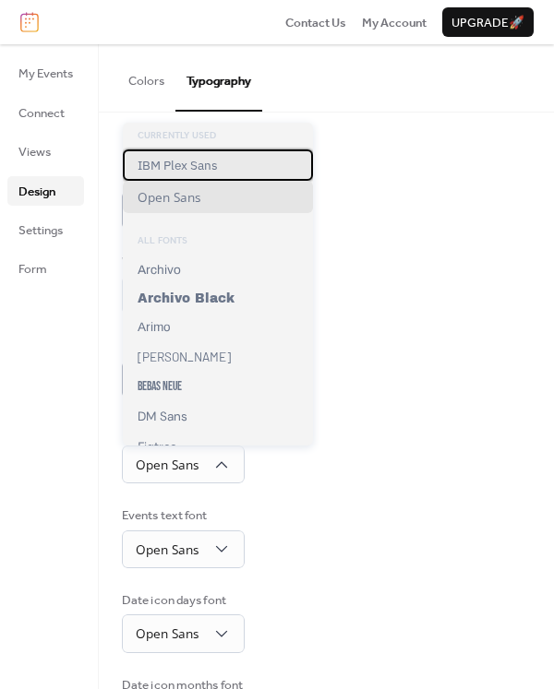
click at [196, 159] on span "IBM Plex Sans" at bounding box center [177, 165] width 80 height 17
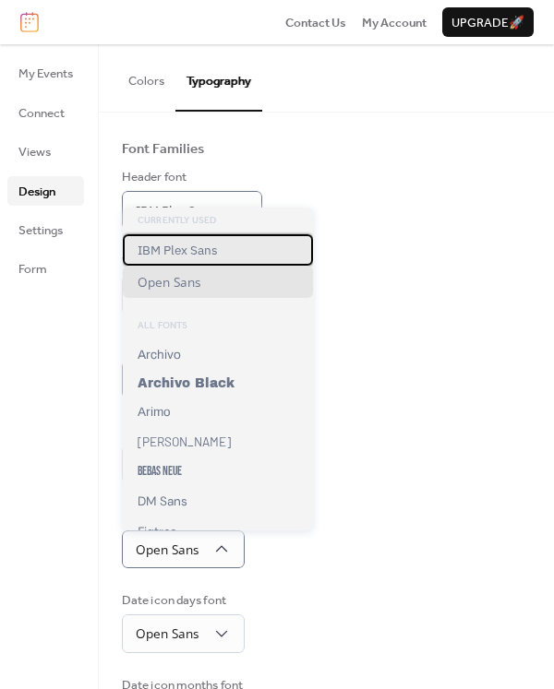
click at [183, 248] on span "IBM Plex Sans" at bounding box center [177, 250] width 80 height 17
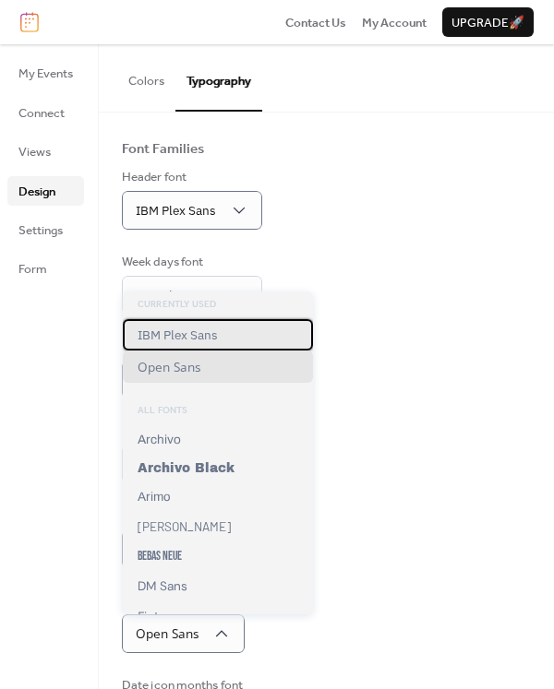
click at [209, 338] on span "IBM Plex Sans" at bounding box center [177, 335] width 80 height 17
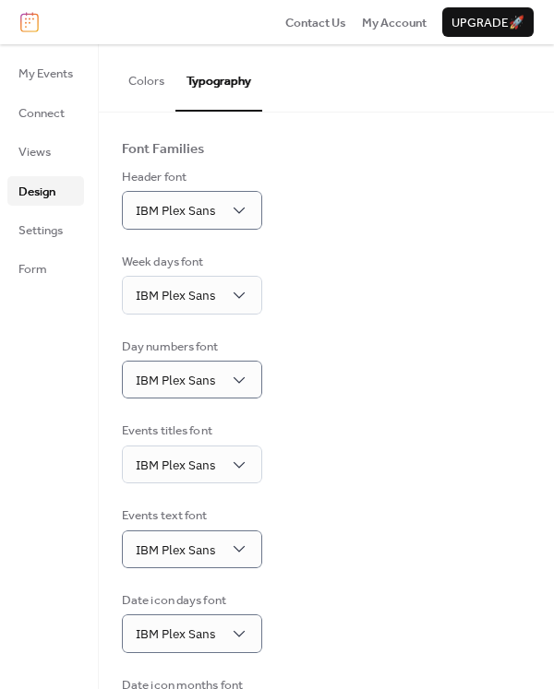
click at [357, 450] on div "Events titles font IBM Plex Sans" at bounding box center [326, 453] width 409 height 62
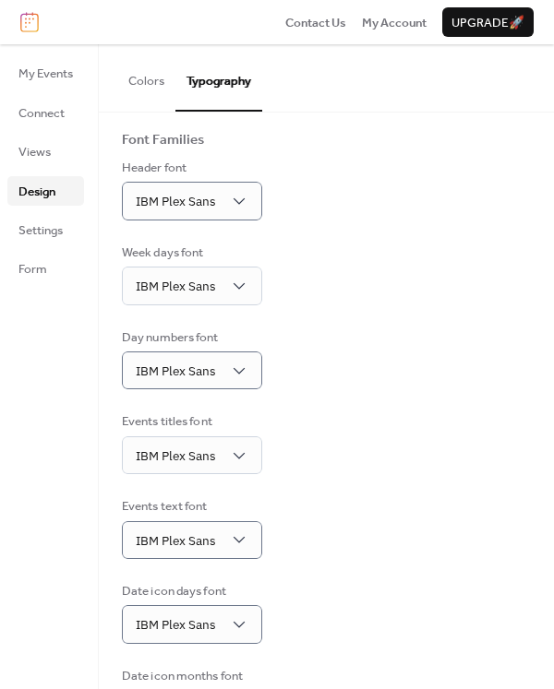
scroll to position [185, 0]
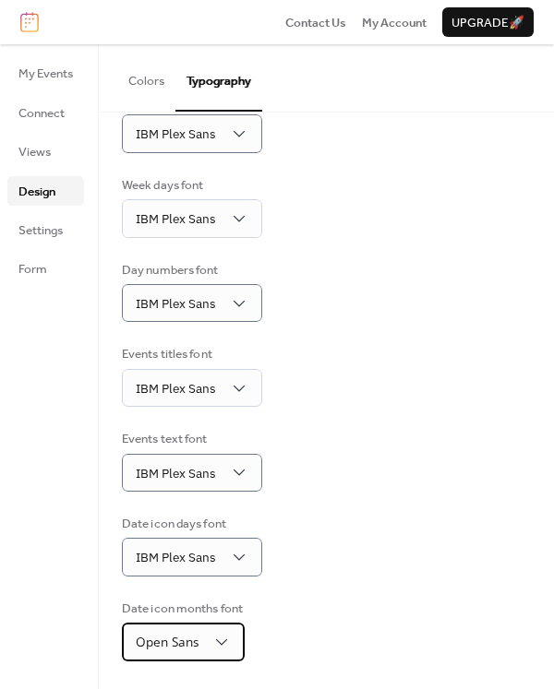
click at [232, 639] on div "Open Sans" at bounding box center [183, 642] width 123 height 38
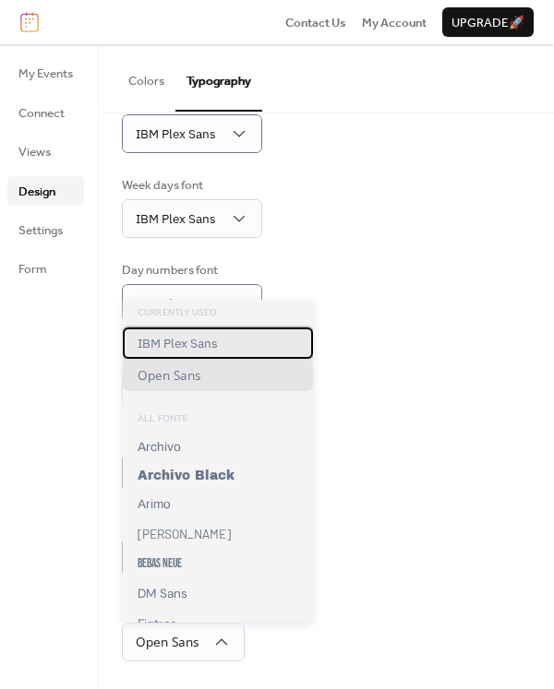
click at [205, 342] on span "IBM Plex Sans" at bounding box center [177, 343] width 80 height 17
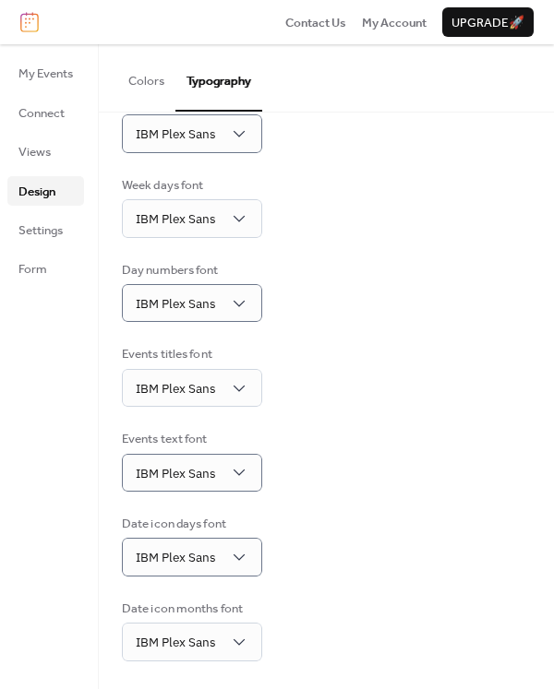
click at [299, 334] on div "Base Font Size * px Font Families Header font IBM Plex Sans Week days font IBM …" at bounding box center [326, 309] width 409 height 706
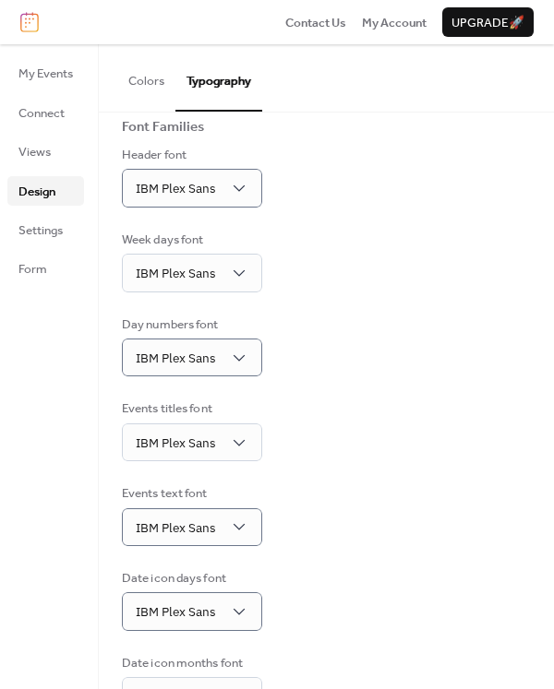
scroll to position [0, 0]
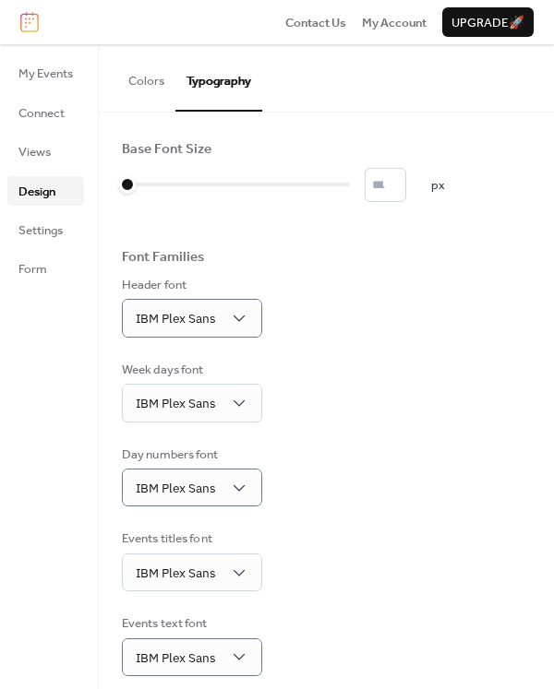
click at [137, 86] on button "Colors" at bounding box center [146, 76] width 58 height 65
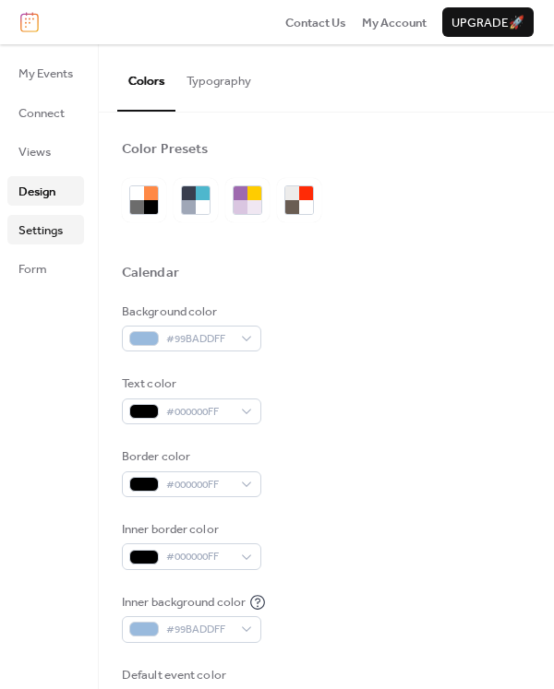
click at [41, 238] on span "Settings" at bounding box center [40, 230] width 44 height 18
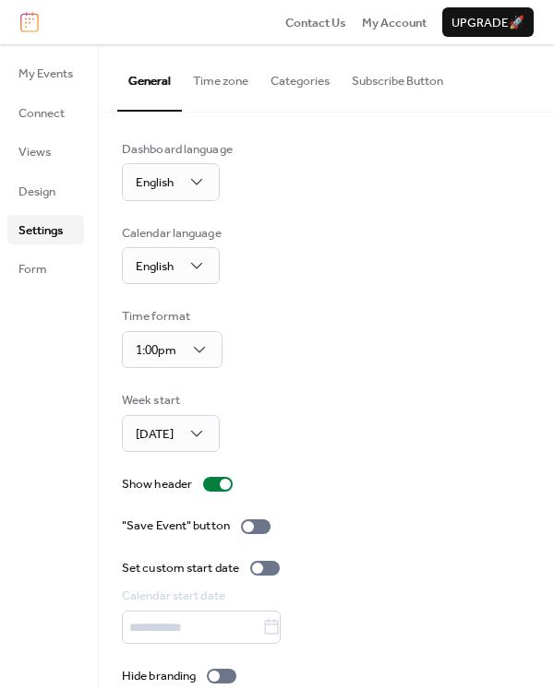
click at [376, 78] on button "Subscribe Button" at bounding box center [396, 76] width 113 height 65
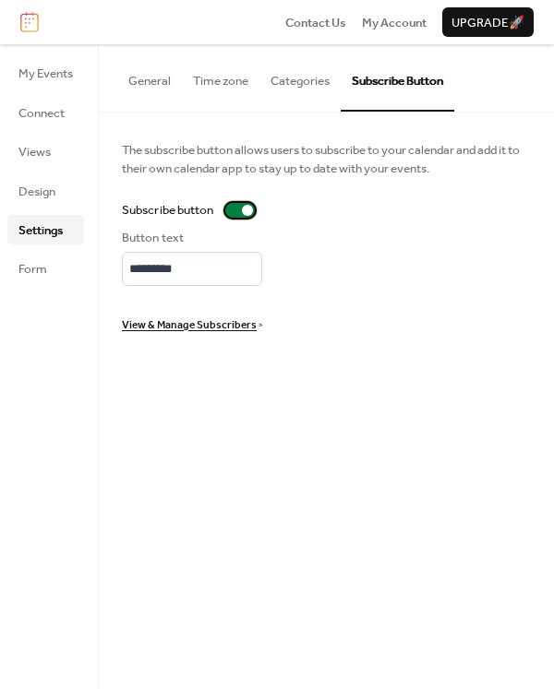
click at [239, 209] on div at bounding box center [240, 210] width 30 height 15
click at [299, 75] on button "Categories" at bounding box center [299, 76] width 81 height 65
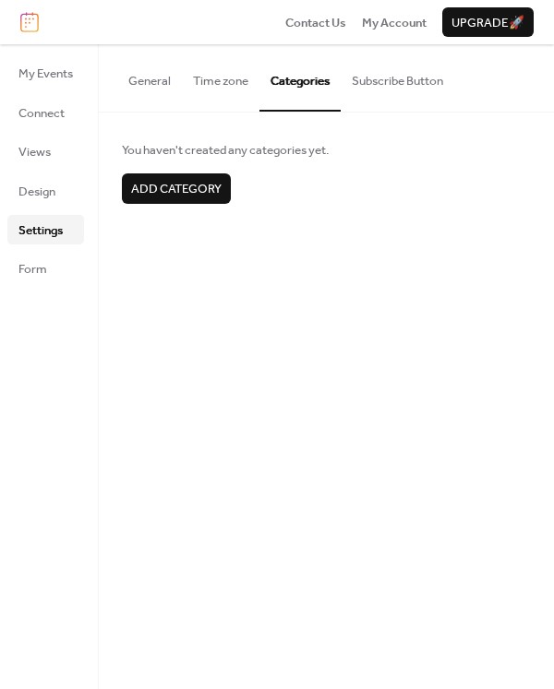
click at [228, 80] on button "Time zone" at bounding box center [221, 76] width 78 height 65
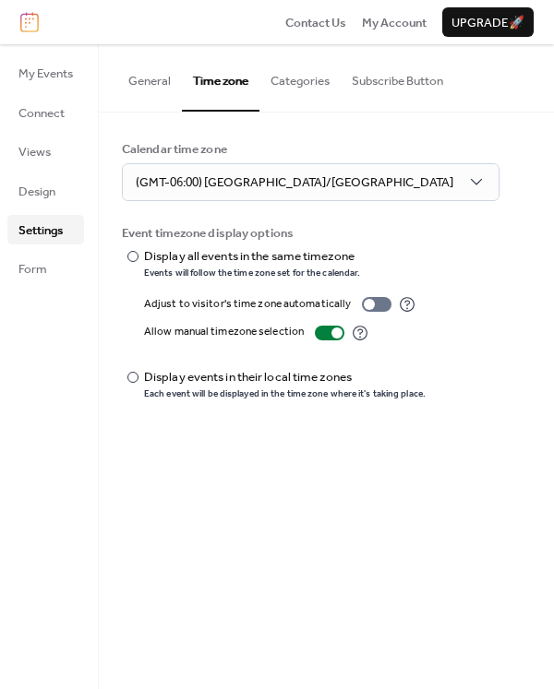
click at [162, 81] on button "General" at bounding box center [149, 76] width 65 height 65
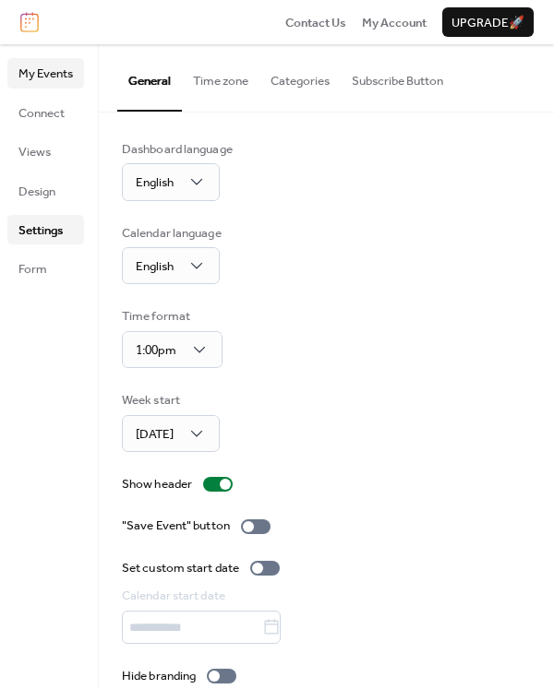
click at [49, 83] on span "My Events" at bounding box center [45, 74] width 54 height 18
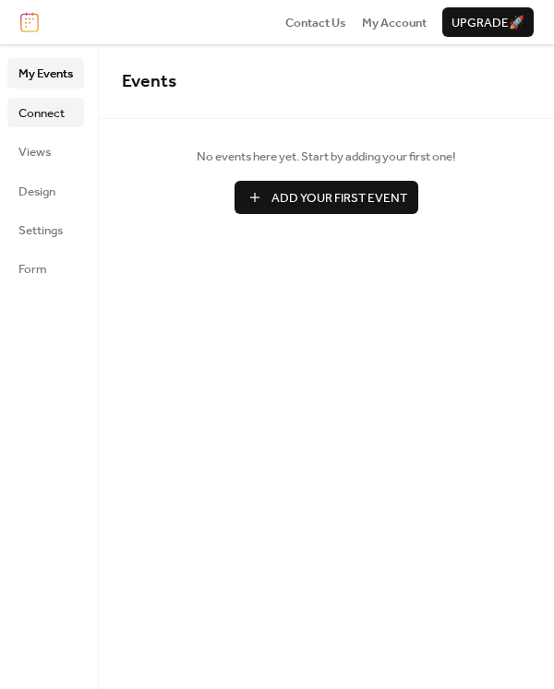
click at [39, 109] on span "Connect" at bounding box center [41, 113] width 46 height 18
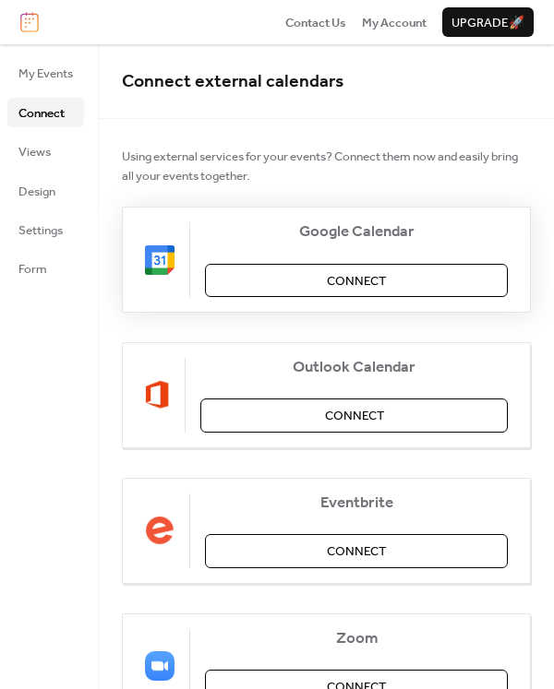
click at [390, 279] on button "Connect" at bounding box center [356, 280] width 303 height 33
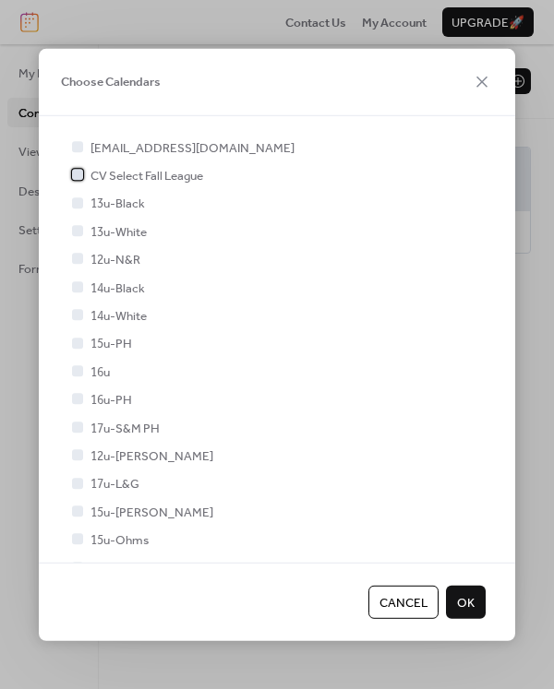
click at [111, 172] on span "CV Select Fall League" at bounding box center [146, 176] width 113 height 18
click at [463, 603] on span "OK" at bounding box center [466, 602] width 18 height 18
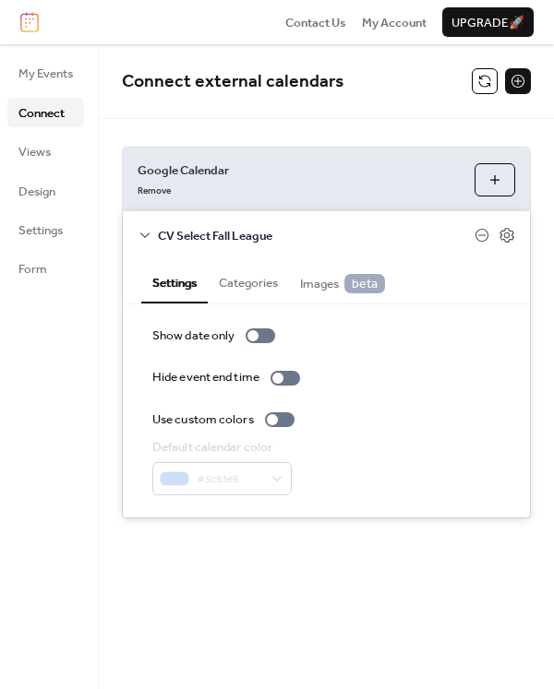
click at [362, 609] on div "Connect external calendars Google Calendar Remove Choose Calendars CV Select Fa…" at bounding box center [326, 366] width 455 height 645
click at [476, 79] on button at bounding box center [484, 81] width 26 height 26
click at [47, 194] on span "Design" at bounding box center [36, 192] width 37 height 18
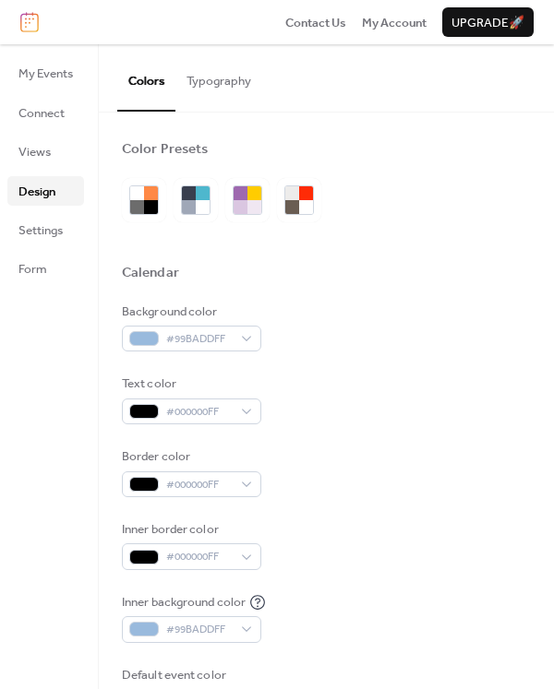
click at [236, 75] on button "Typography" at bounding box center [218, 76] width 87 height 65
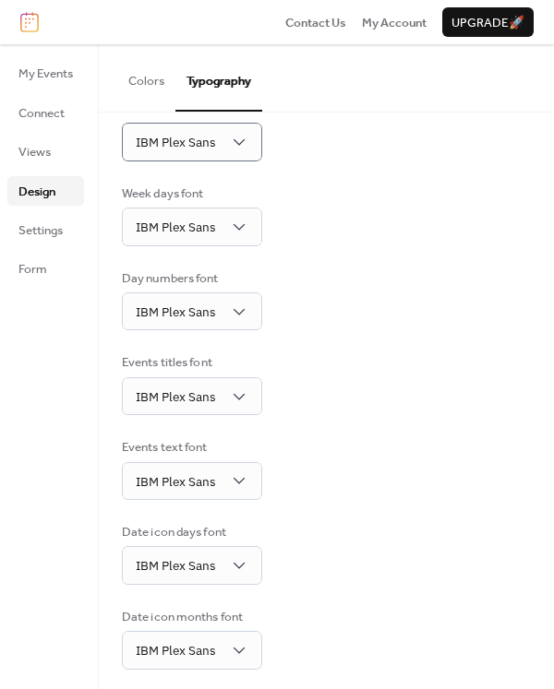
scroll to position [185, 0]
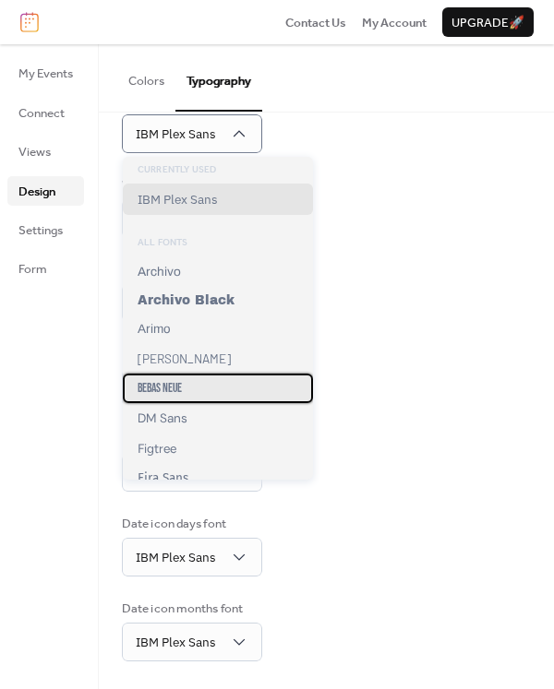
click at [186, 379] on div "Bebas Neue" at bounding box center [218, 389] width 190 height 30
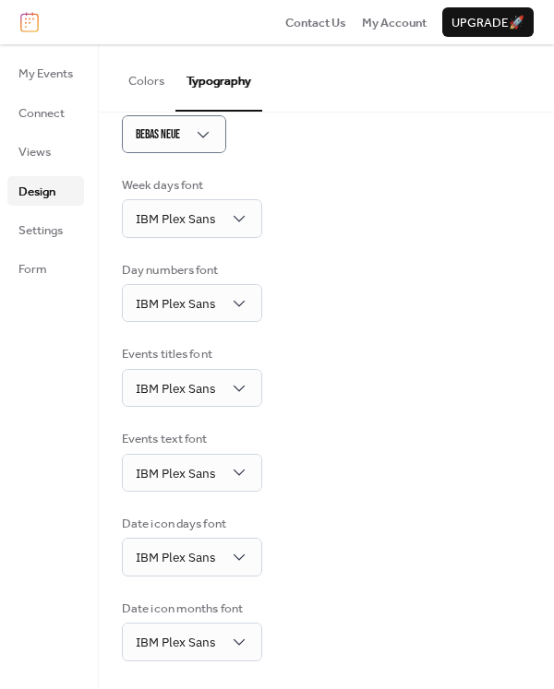
scroll to position [184, 0]
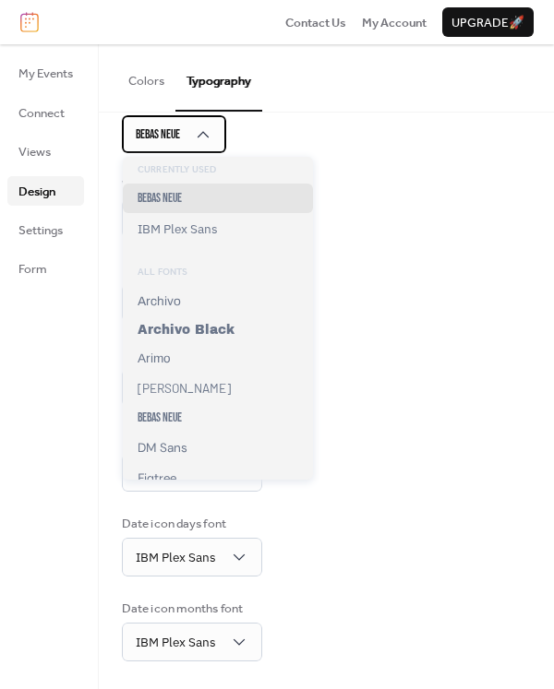
click at [223, 139] on div "Bebas Neue" at bounding box center [174, 133] width 104 height 37
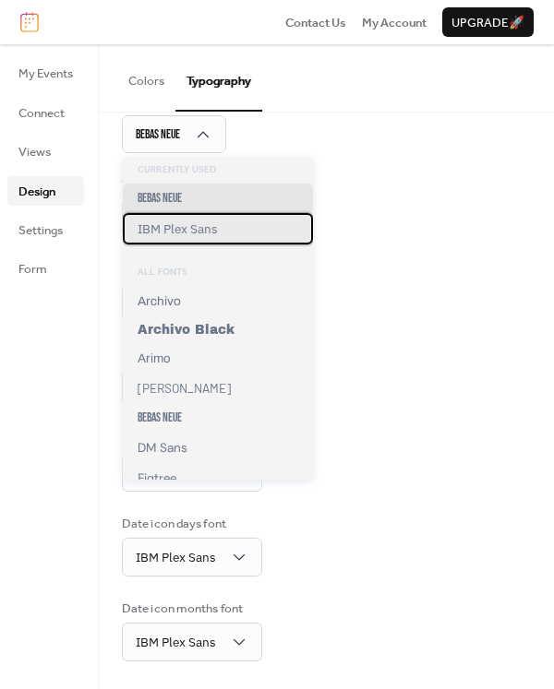
click at [198, 237] on div "IBM Plex Sans" at bounding box center [218, 228] width 190 height 31
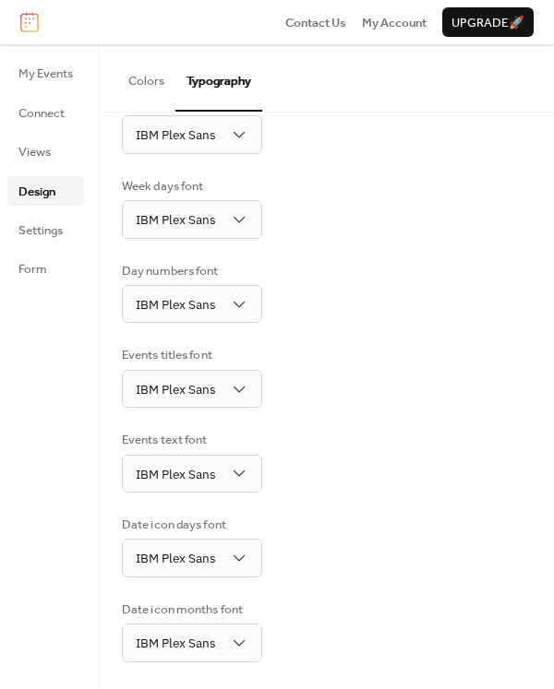
scroll to position [185, 0]
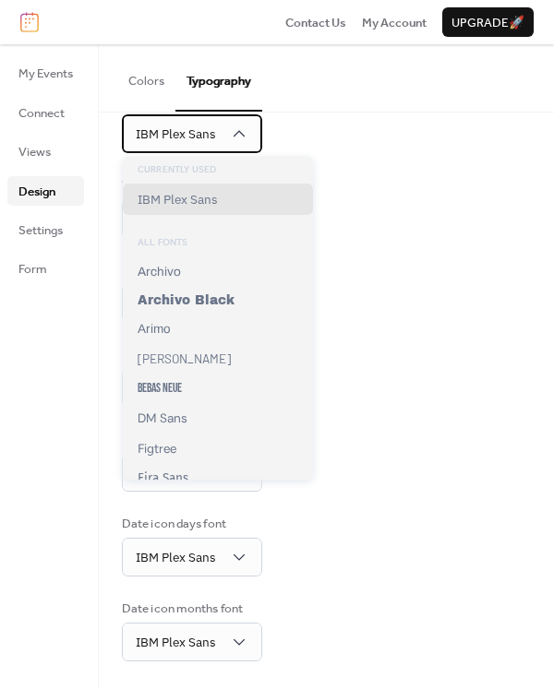
click at [228, 140] on div "IBM Plex Sans" at bounding box center [192, 133] width 140 height 38
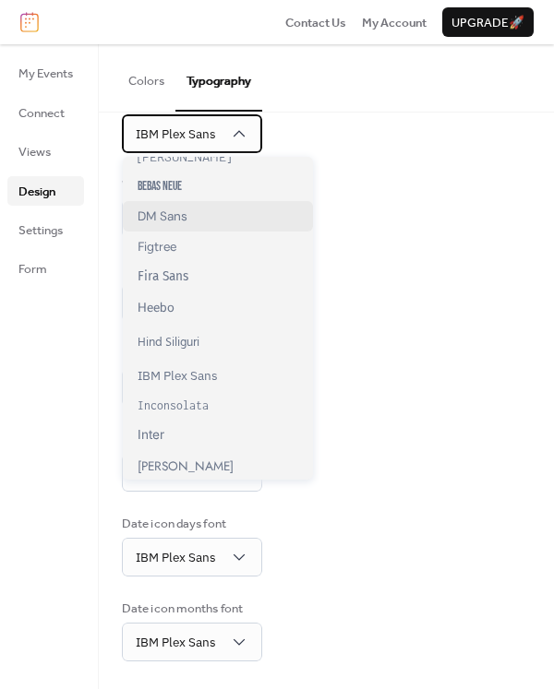
scroll to position [210, 0]
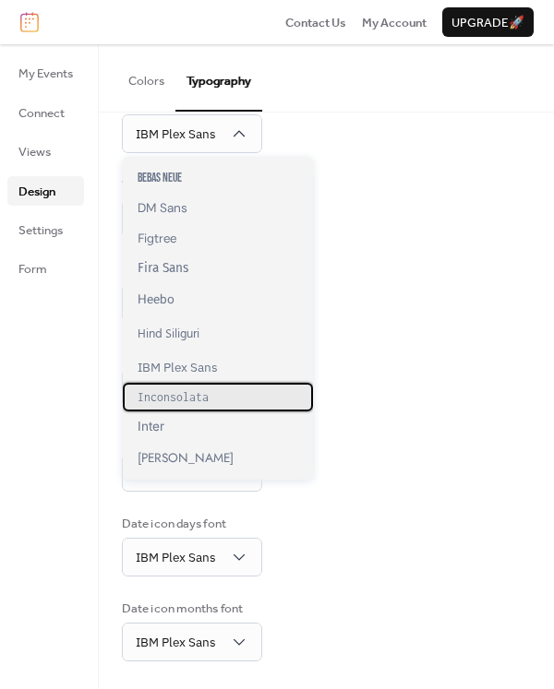
click at [202, 403] on span "Inconsolata" at bounding box center [172, 397] width 71 height 14
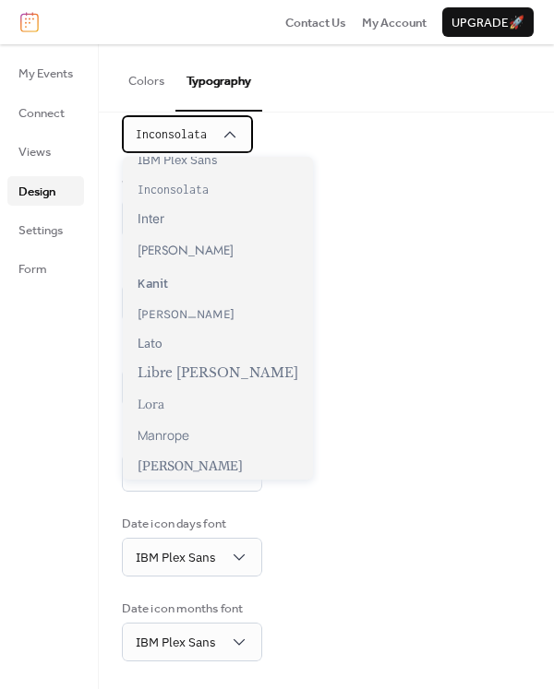
scroll to position [448, 0]
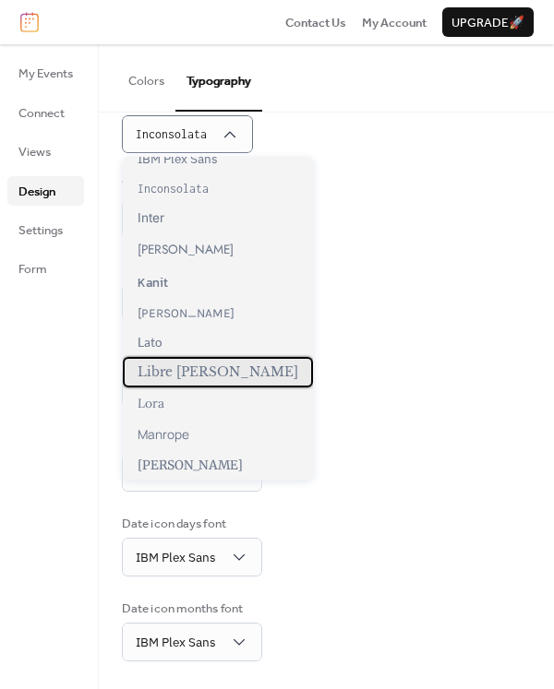
click at [200, 370] on span "Libre [PERSON_NAME]" at bounding box center [217, 372] width 161 height 16
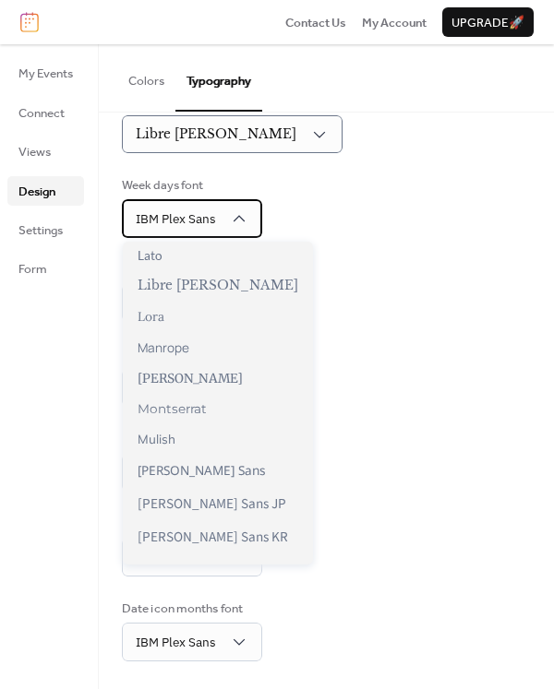
scroll to position [617, 0]
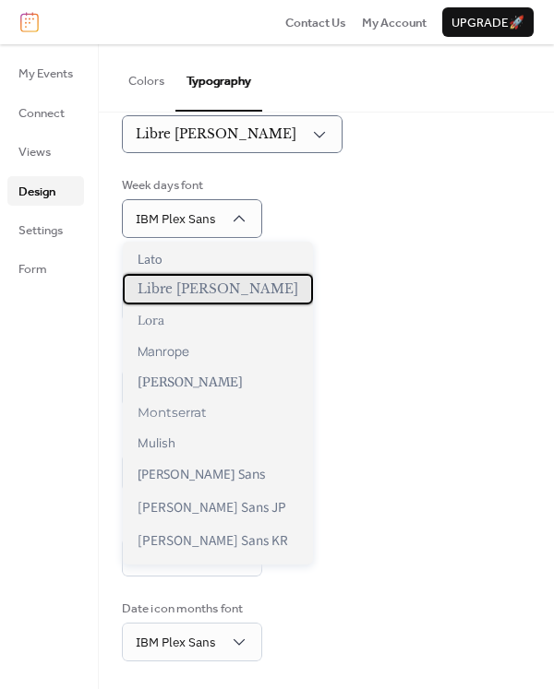
click at [218, 292] on span "Libre [PERSON_NAME]" at bounding box center [217, 289] width 161 height 16
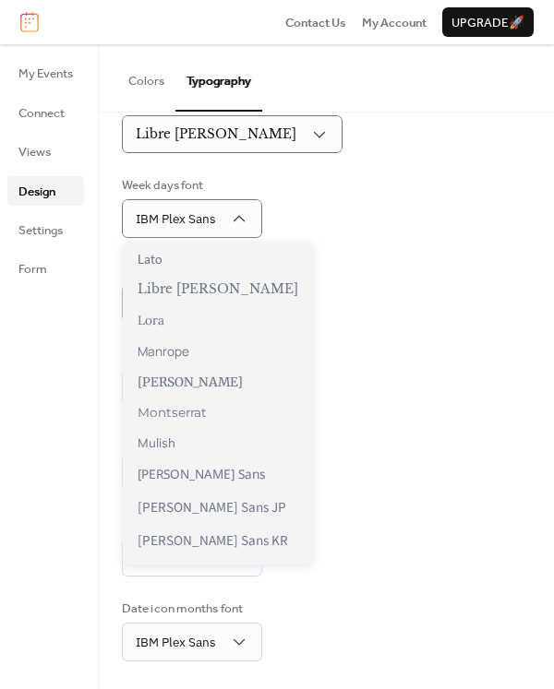
scroll to position [183, 0]
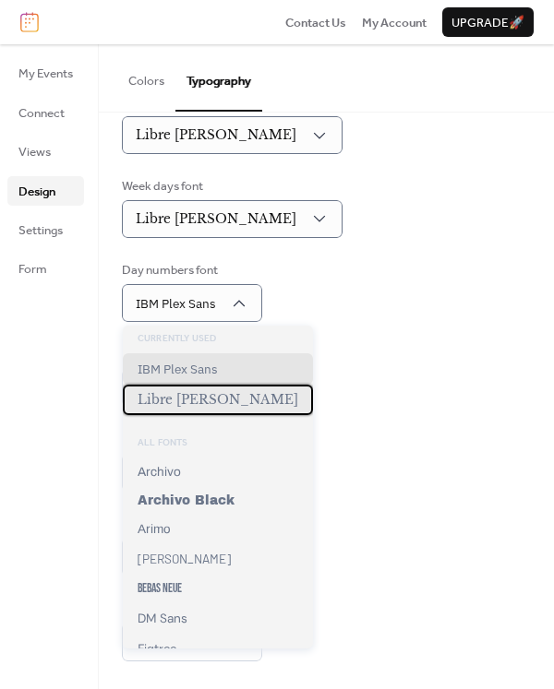
click at [221, 400] on span "Libre [PERSON_NAME]" at bounding box center [217, 400] width 161 height 16
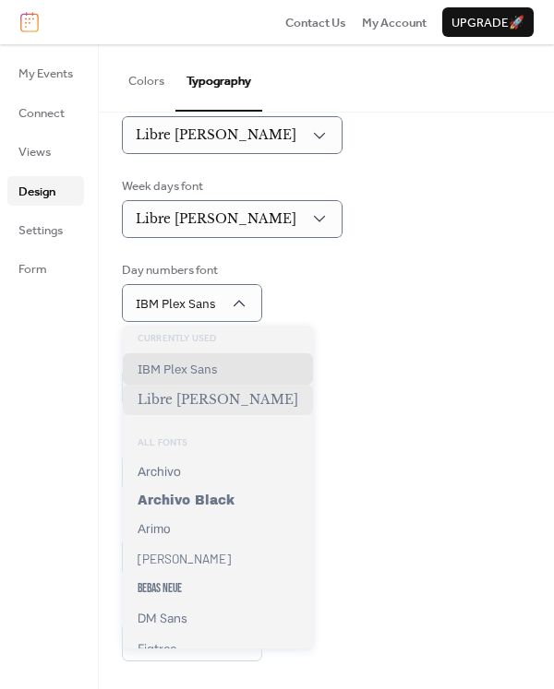
scroll to position [182, 0]
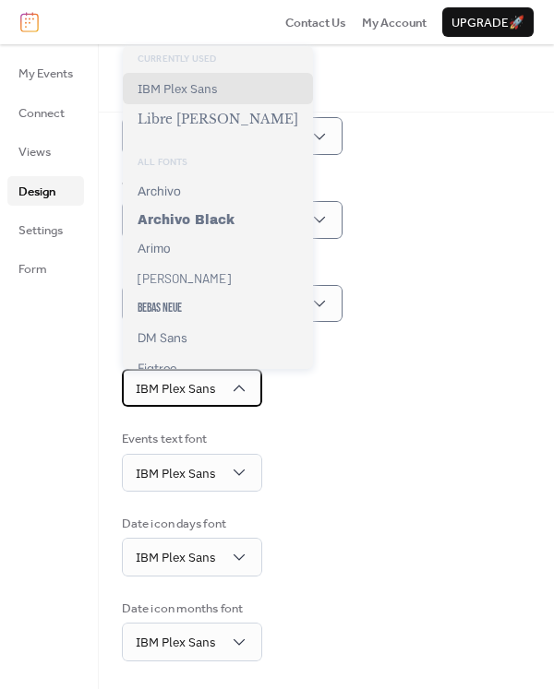
click at [233, 400] on div "IBM Plex Sans" at bounding box center [192, 388] width 140 height 38
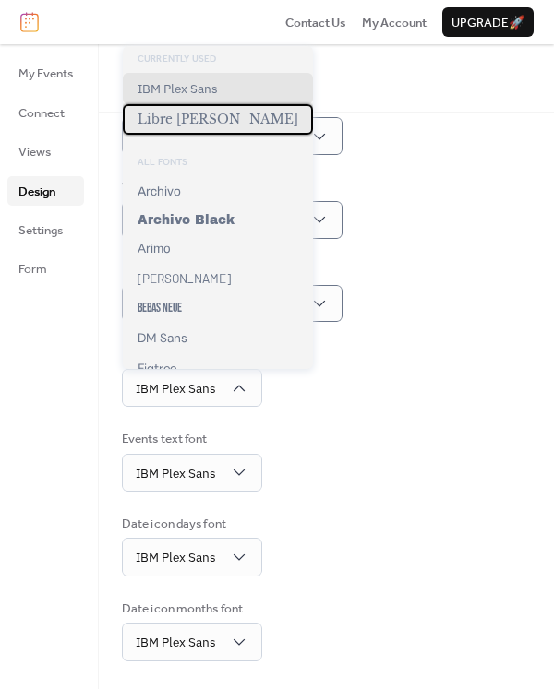
click at [218, 113] on span "Libre [PERSON_NAME]" at bounding box center [217, 120] width 161 height 16
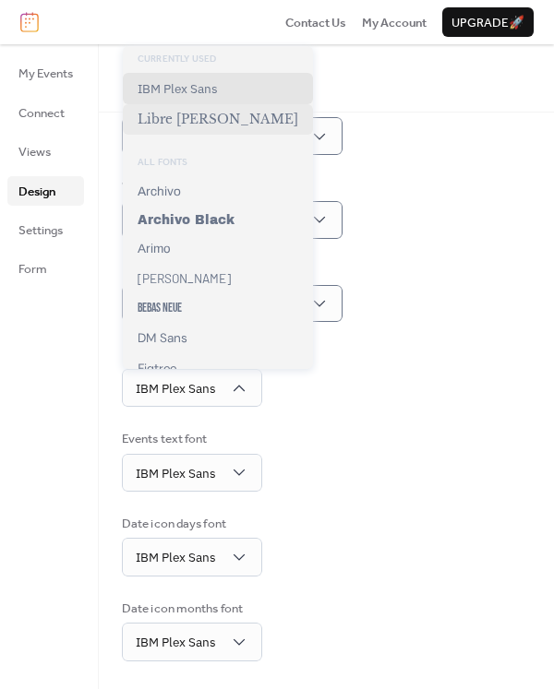
scroll to position [181, 0]
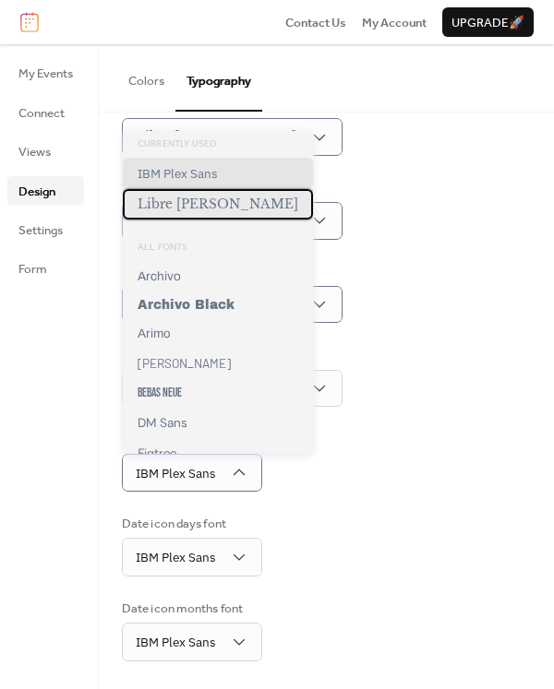
click at [239, 209] on span "Libre [PERSON_NAME]" at bounding box center [217, 205] width 161 height 16
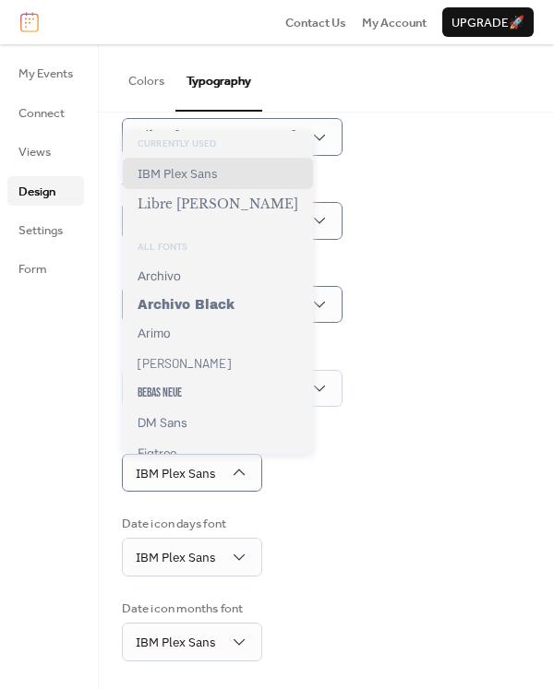
scroll to position [180, 0]
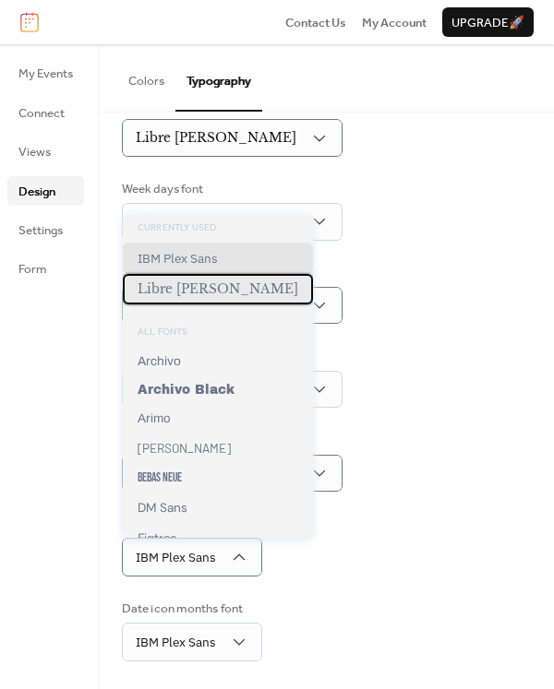
click at [221, 284] on span "Libre [PERSON_NAME]" at bounding box center [217, 289] width 161 height 16
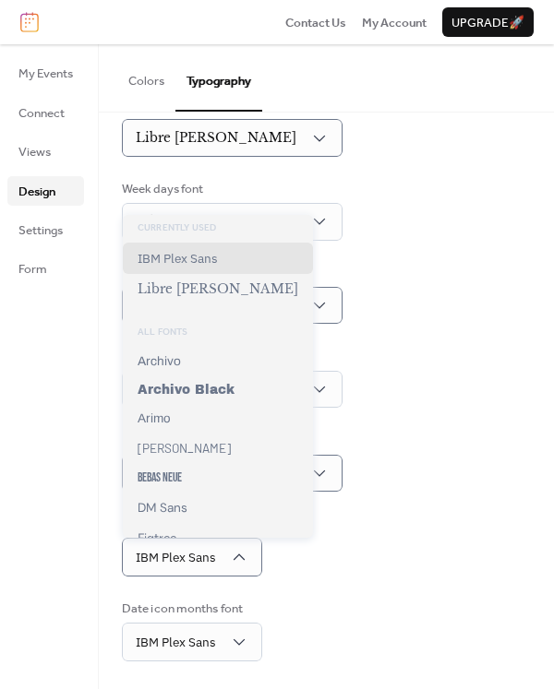
scroll to position [179, 0]
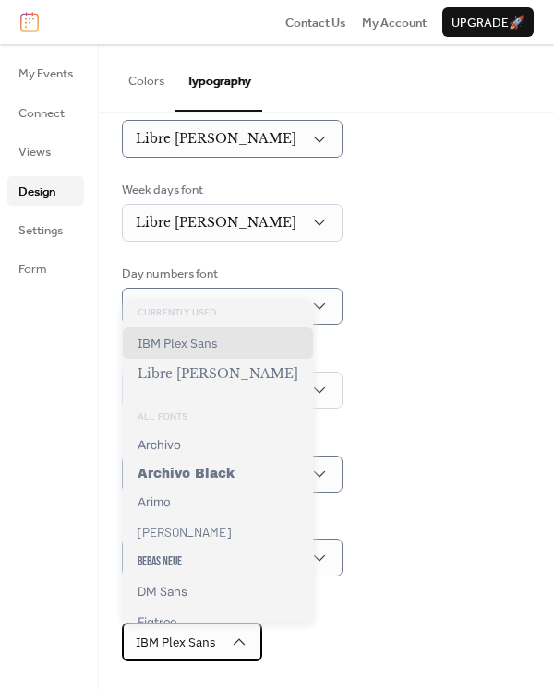
click at [215, 639] on span "IBM Plex Sans" at bounding box center [176, 642] width 80 height 17
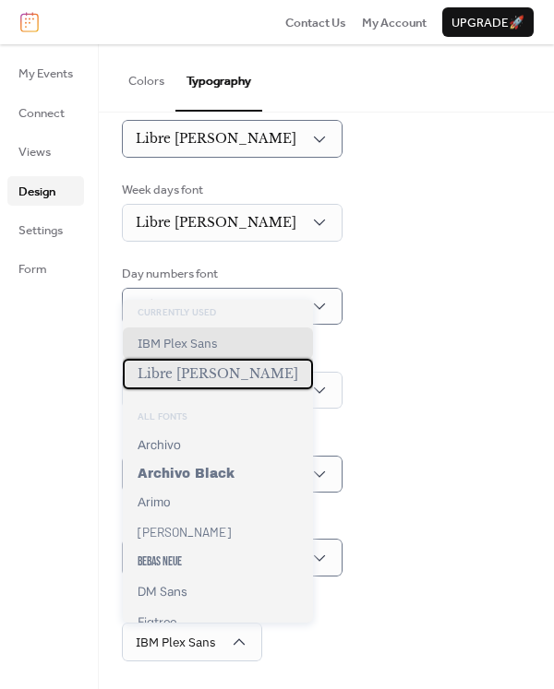
click at [203, 372] on span "Libre [PERSON_NAME]" at bounding box center [217, 374] width 161 height 16
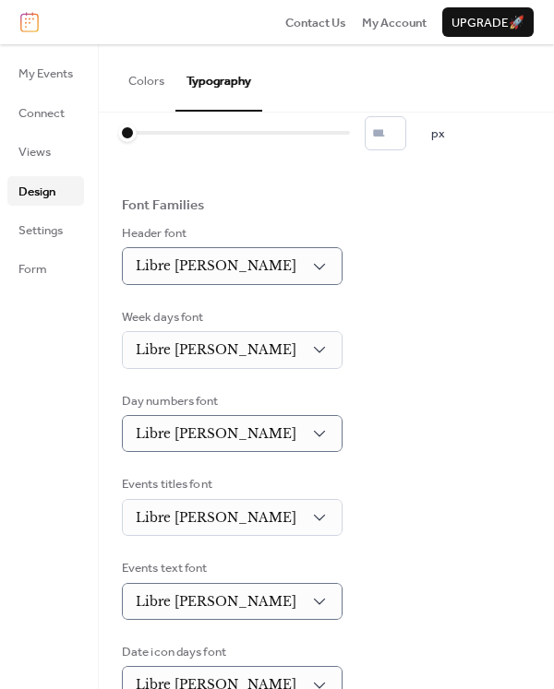
scroll to position [0, 0]
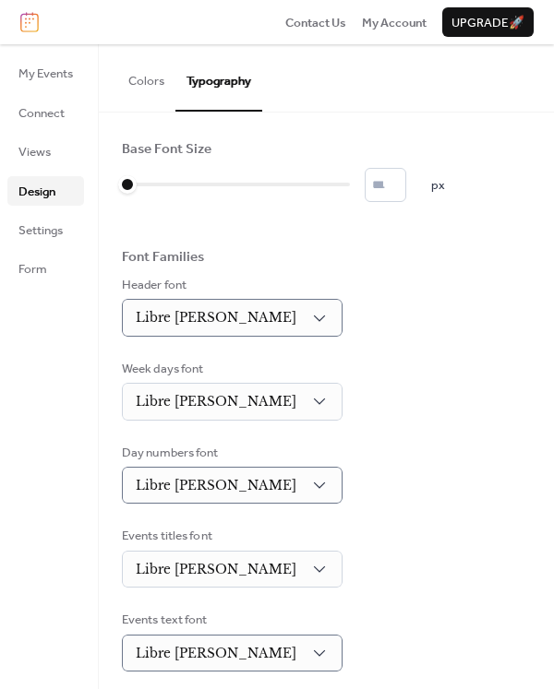
click at [144, 80] on button "Colors" at bounding box center [146, 76] width 58 height 65
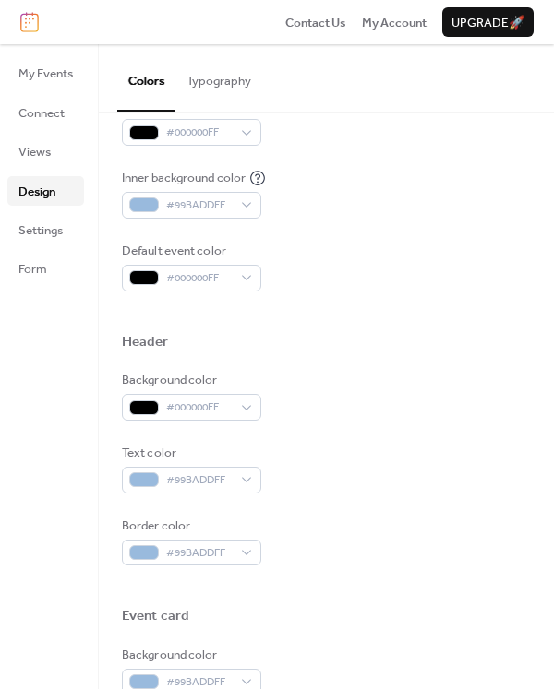
scroll to position [837, 0]
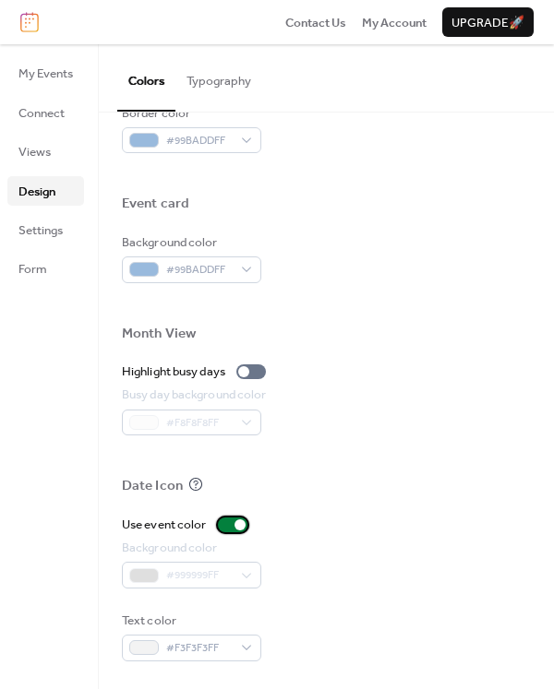
click at [236, 531] on div at bounding box center [233, 525] width 30 height 15
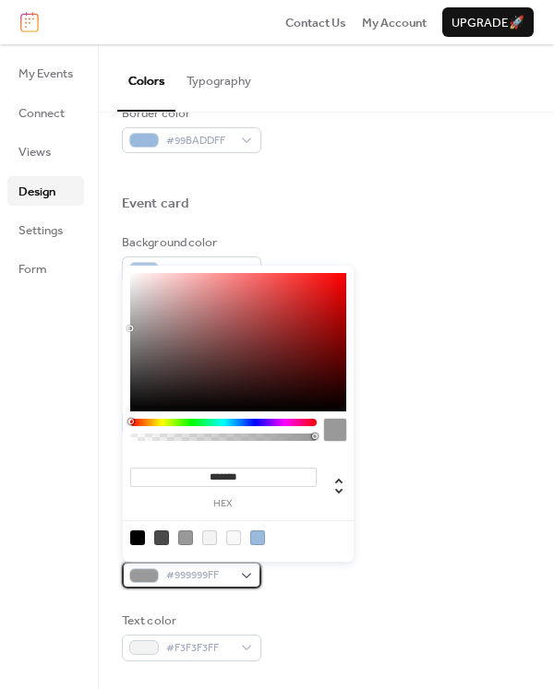
click at [197, 573] on span "#999999FF" at bounding box center [199, 576] width 66 height 18
click at [138, 540] on div at bounding box center [137, 538] width 15 height 15
type input "*******"
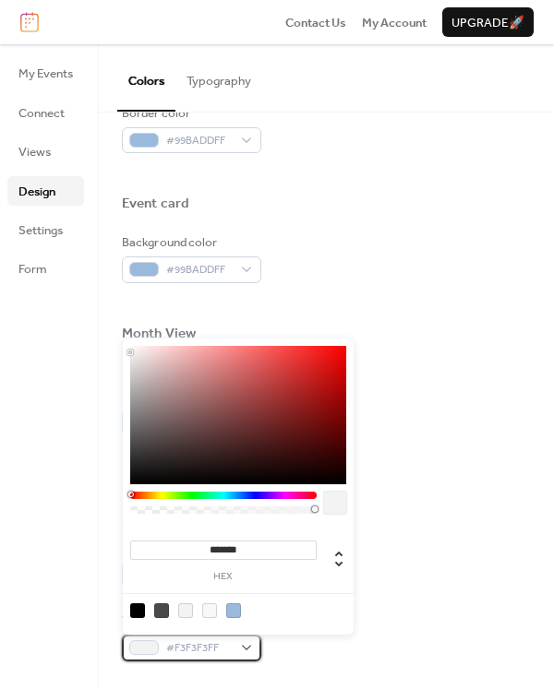
click at [246, 644] on div "#F3F3F3FF" at bounding box center [191, 648] width 139 height 26
click at [234, 611] on div at bounding box center [233, 610] width 15 height 15
type input "*******"
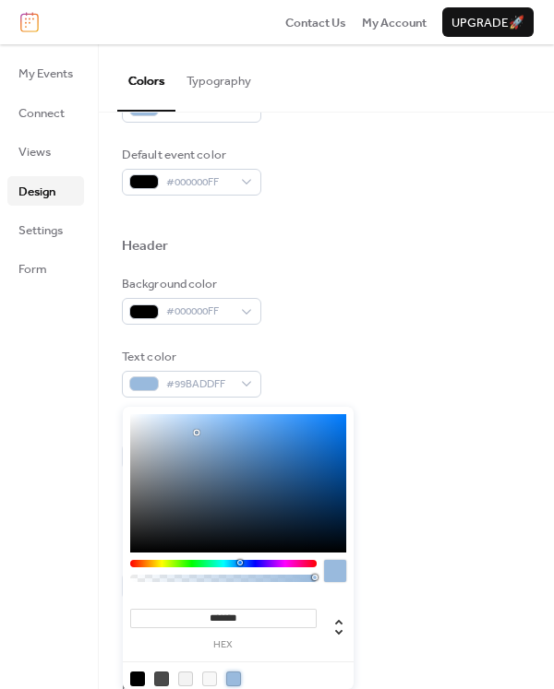
click at [218, 76] on button "Typography" at bounding box center [218, 76] width 87 height 65
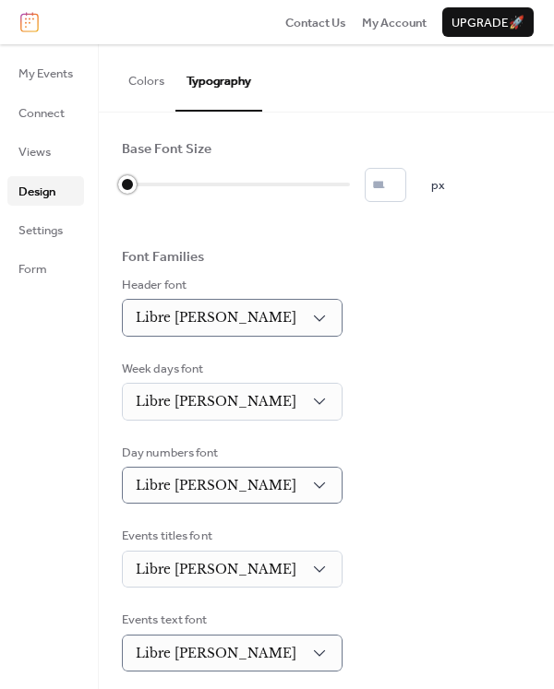
click at [128, 183] on div at bounding box center [127, 184] width 18 height 18
click at [36, 237] on span "Settings" at bounding box center [40, 230] width 44 height 18
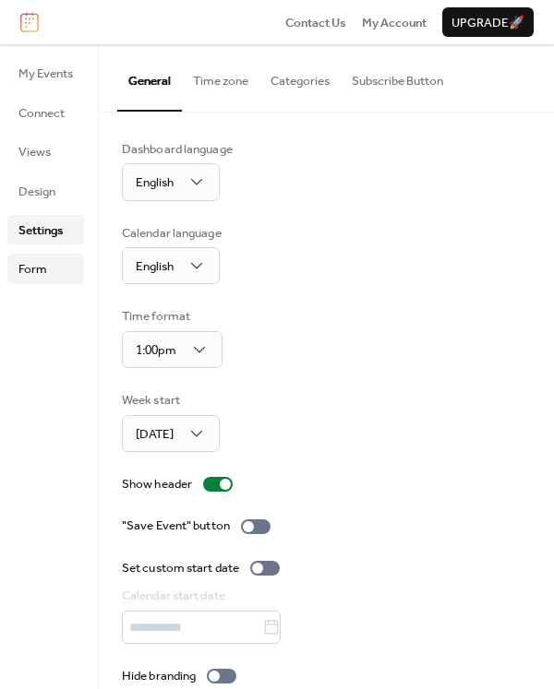
click at [29, 271] on span "Form" at bounding box center [32, 269] width 29 height 18
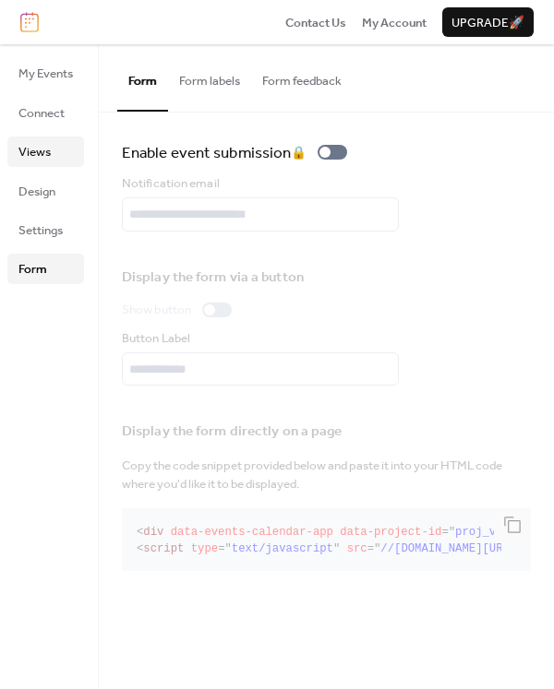
click at [47, 158] on span "Views" at bounding box center [34, 152] width 32 height 18
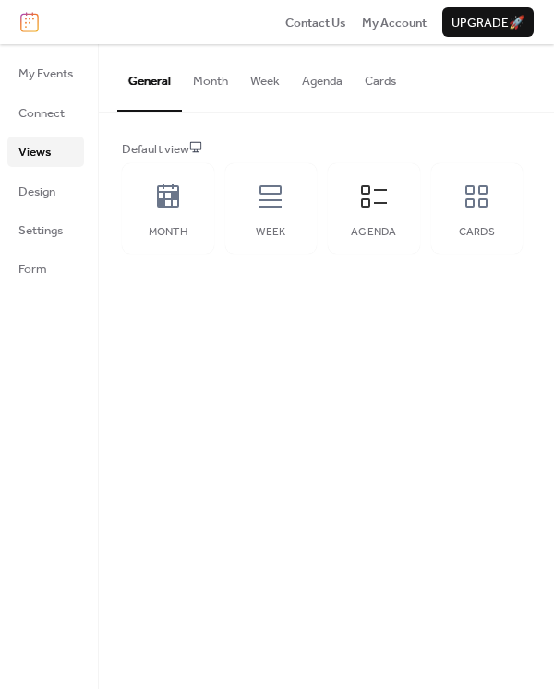
click at [324, 84] on button "Agenda" at bounding box center [322, 76] width 63 height 65
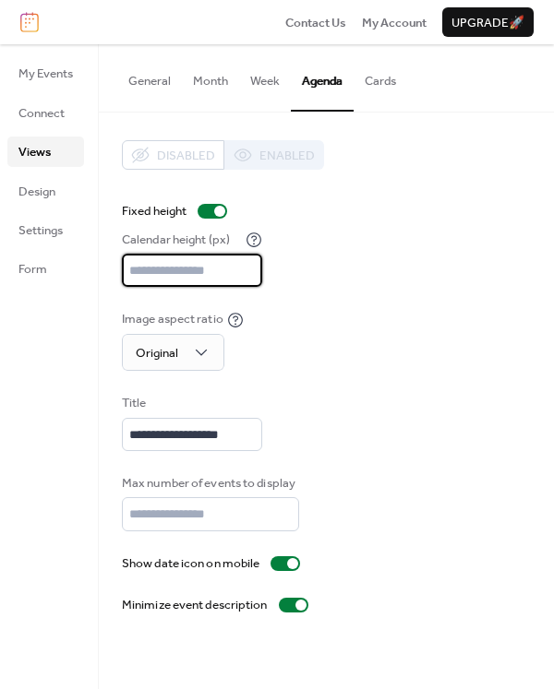
drag, startPoint x: 177, startPoint y: 277, endPoint x: 140, endPoint y: 277, distance: 36.9
click at [146, 277] on input "***" at bounding box center [192, 270] width 140 height 33
type input "*"
type input "***"
click at [462, 340] on div "Image aspect ratio Original" at bounding box center [326, 340] width 409 height 61
